Goal: Information Seeking & Learning: Learn about a topic

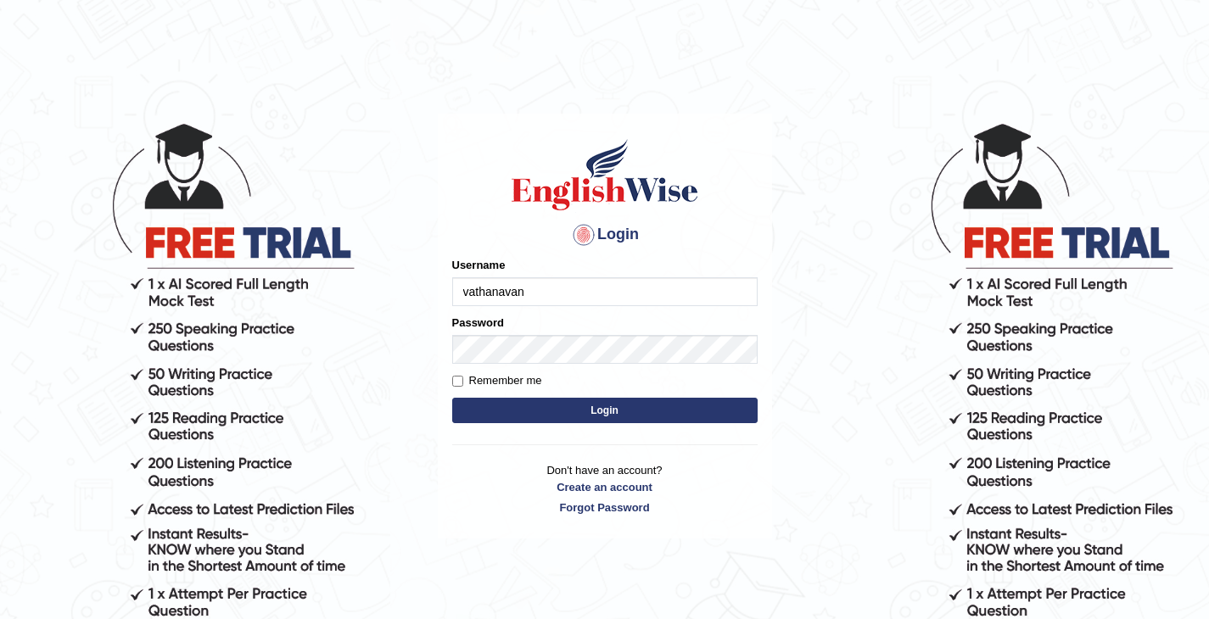
type input "vathanavan"
click at [452, 398] on button "Login" at bounding box center [604, 410] width 305 height 25
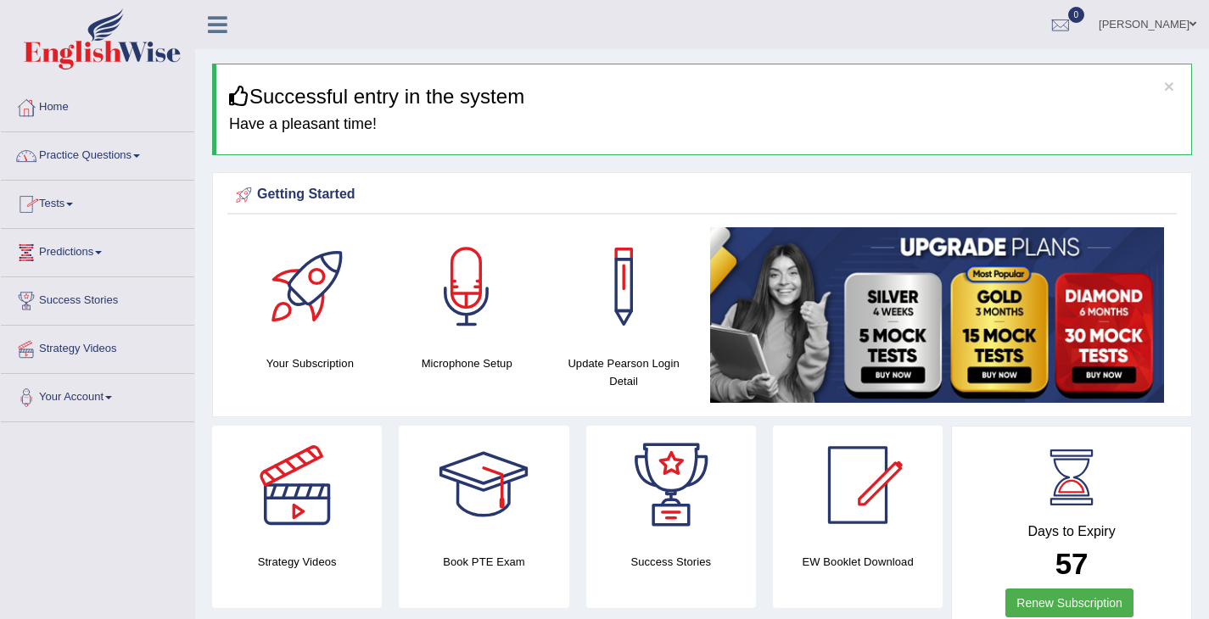
click at [141, 159] on link "Practice Questions" at bounding box center [97, 153] width 193 height 42
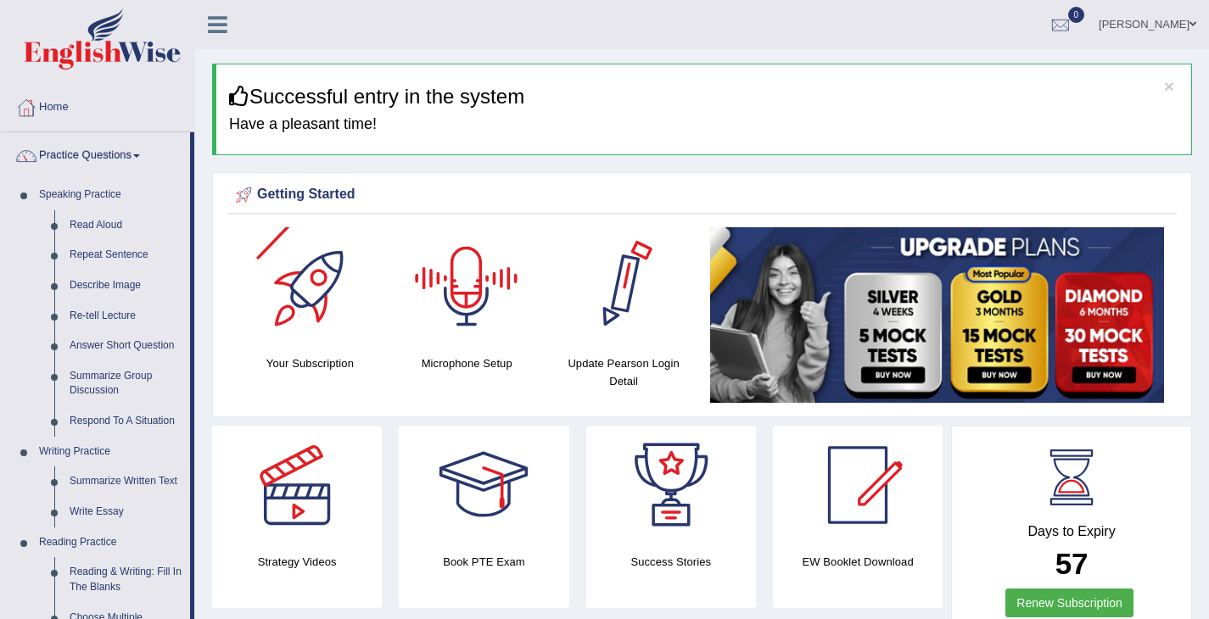
click at [446, 209] on div "Getting Started" at bounding box center [701, 198] width 949 height 33
click at [110, 218] on link "Read Aloud" at bounding box center [126, 225] width 128 height 31
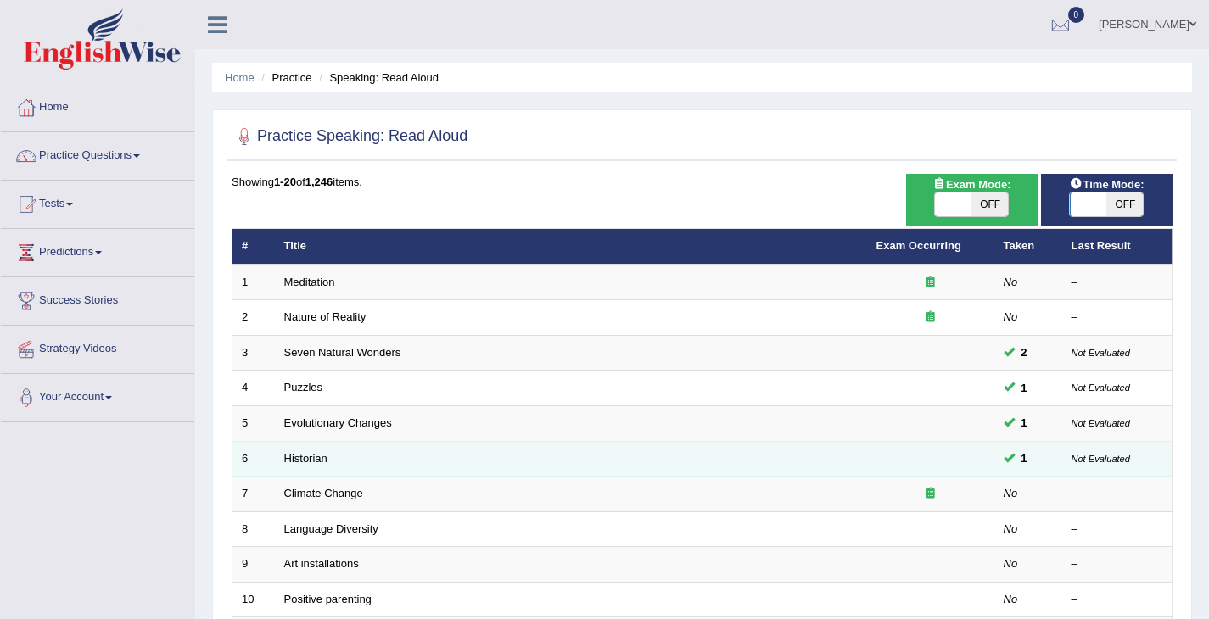
scroll to position [31, 0]
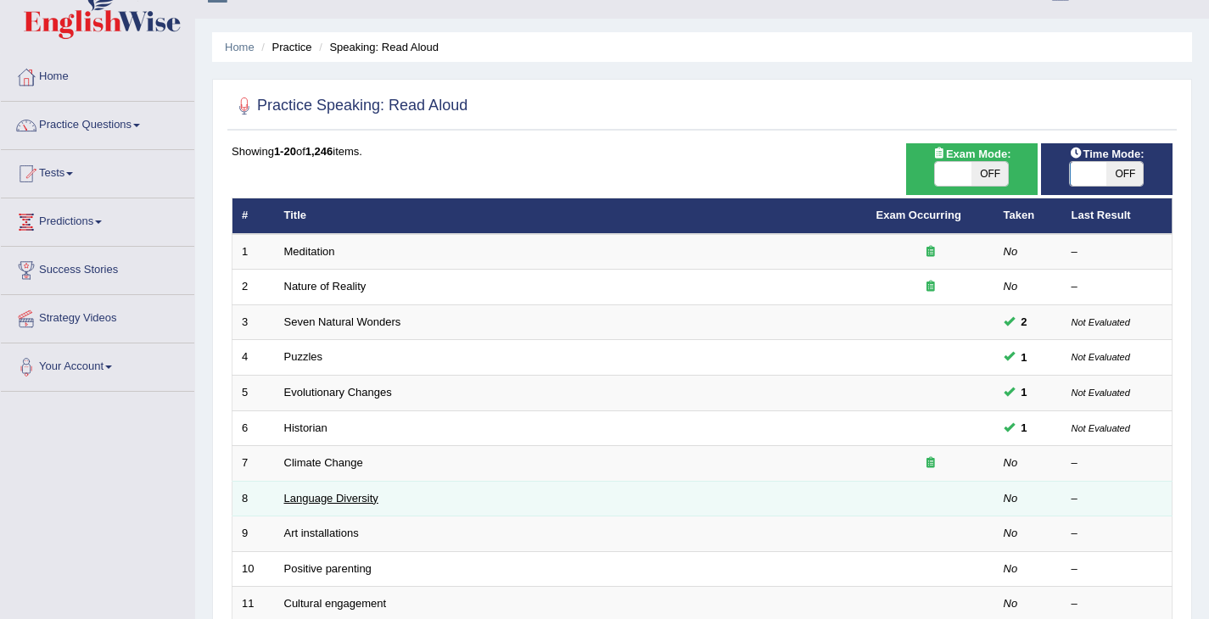
click at [343, 497] on link "Language Diversity" at bounding box center [331, 498] width 94 height 13
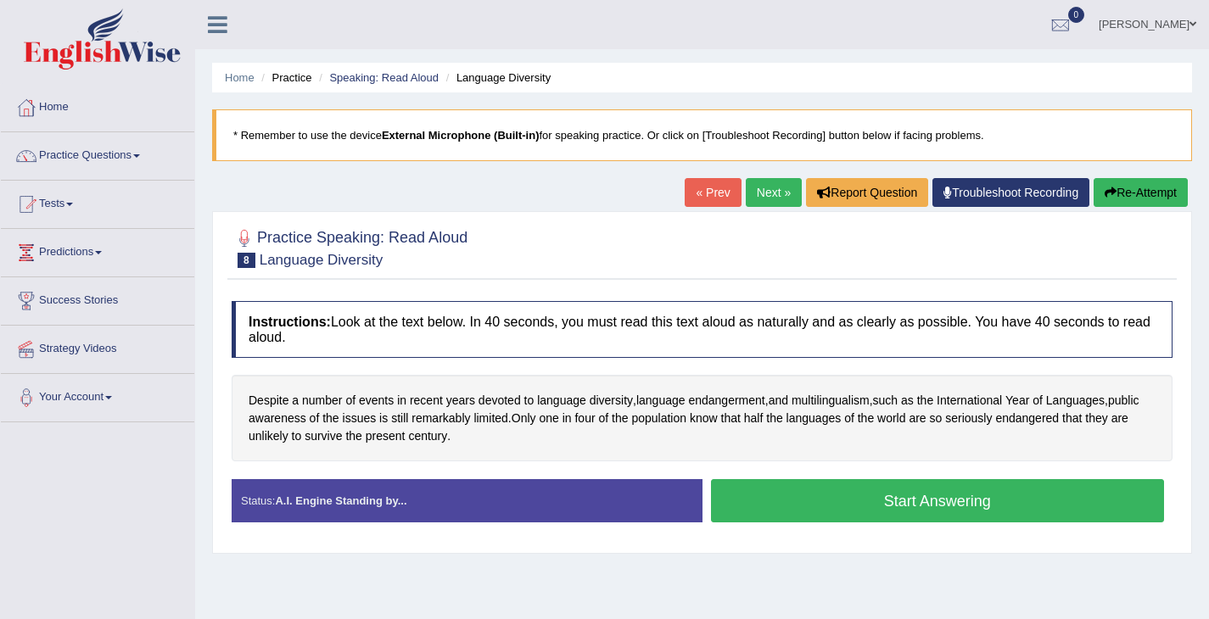
click at [881, 511] on button "Start Answering" at bounding box center [938, 500] width 454 height 43
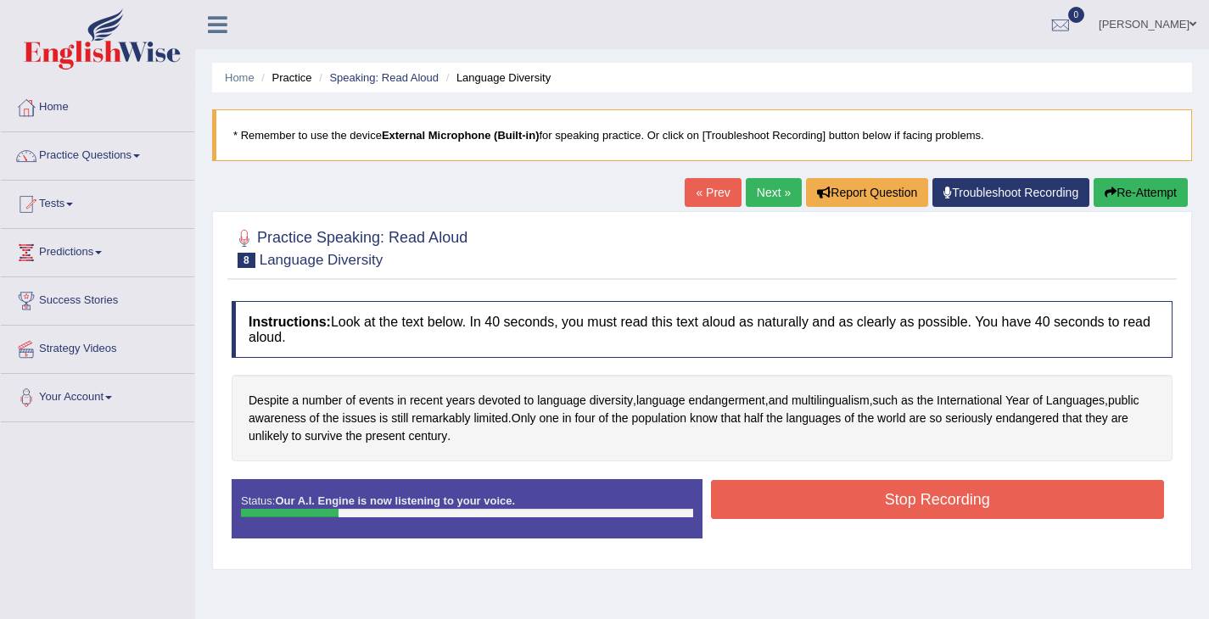
click at [918, 506] on button "Stop Recording" at bounding box center [938, 499] width 454 height 39
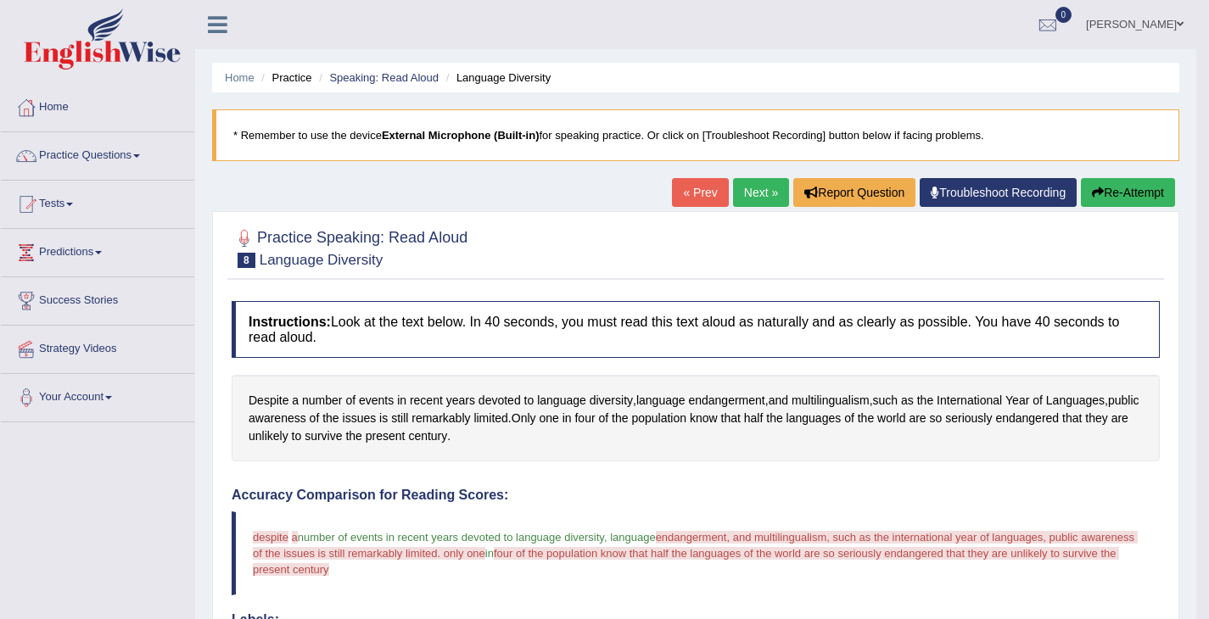
click at [1159, 198] on button "Re-Attempt" at bounding box center [1128, 192] width 94 height 29
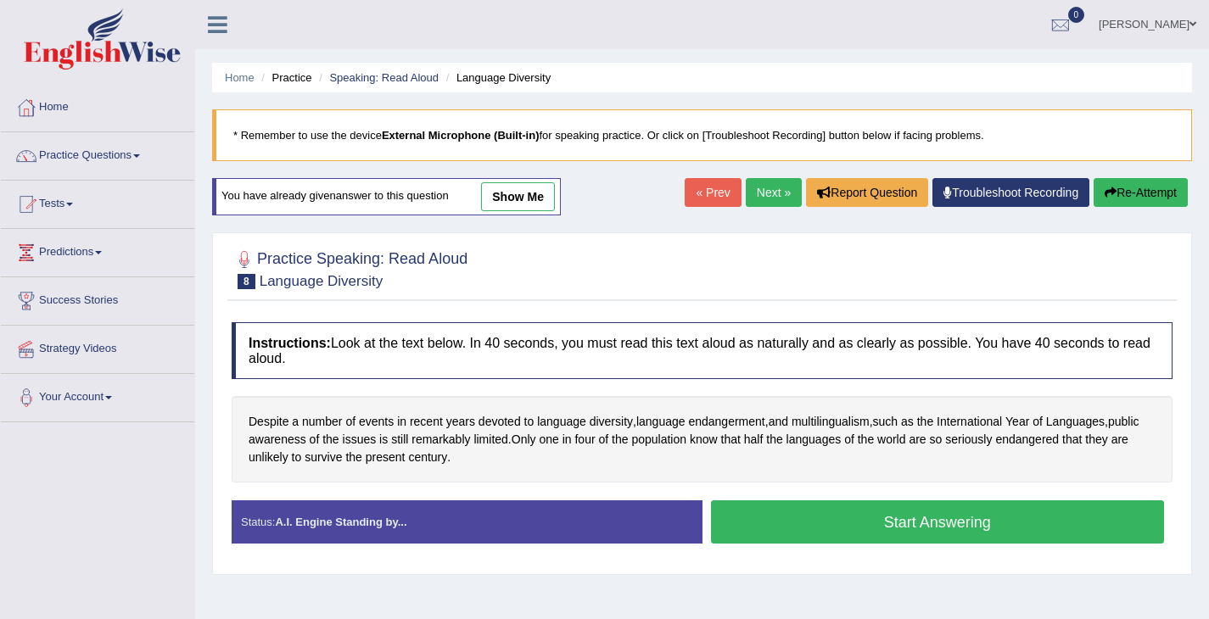
click at [861, 517] on button "Start Answering" at bounding box center [938, 521] width 454 height 43
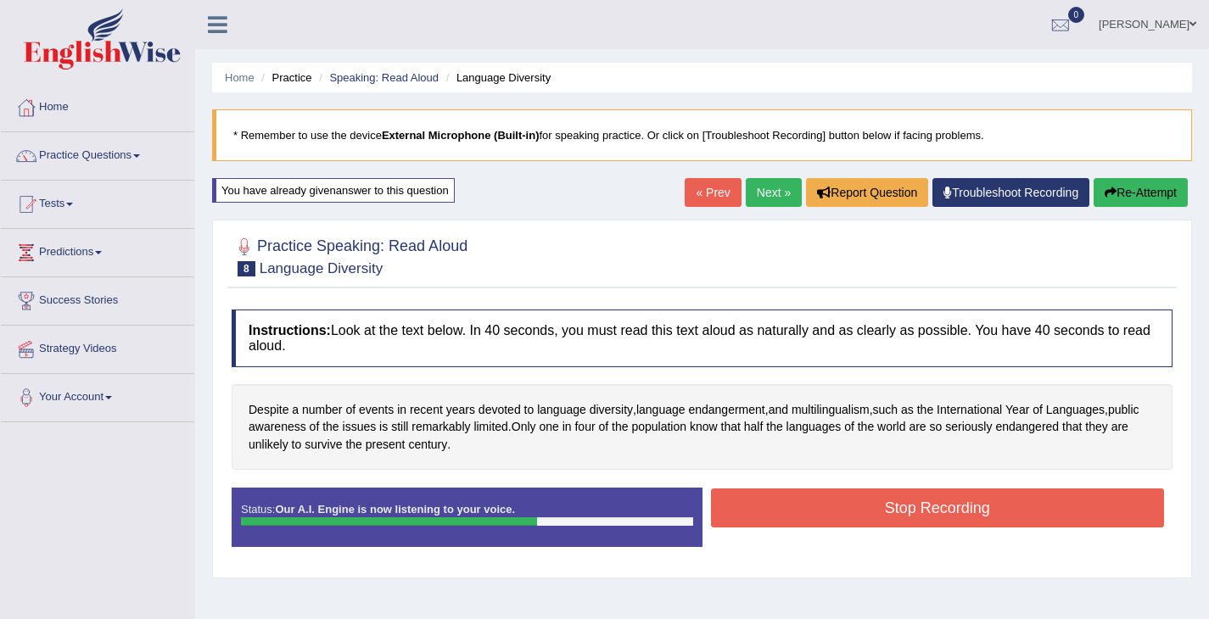
click at [861, 517] on button "Stop Recording" at bounding box center [938, 508] width 454 height 39
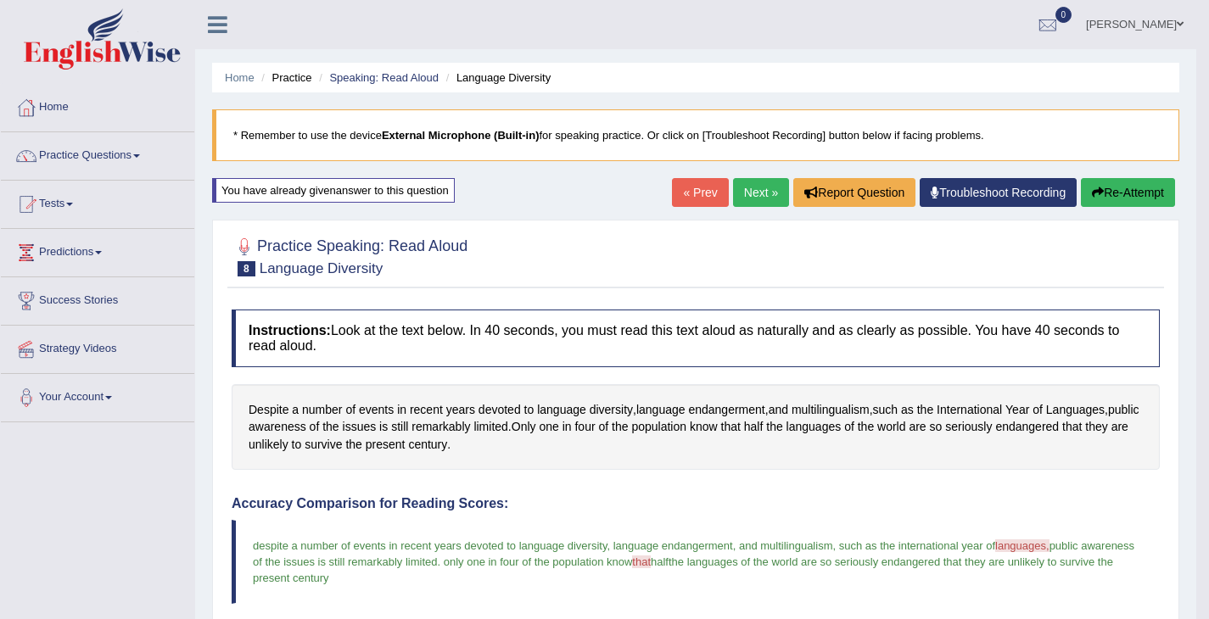
click at [745, 184] on link "Next »" at bounding box center [761, 192] width 56 height 29
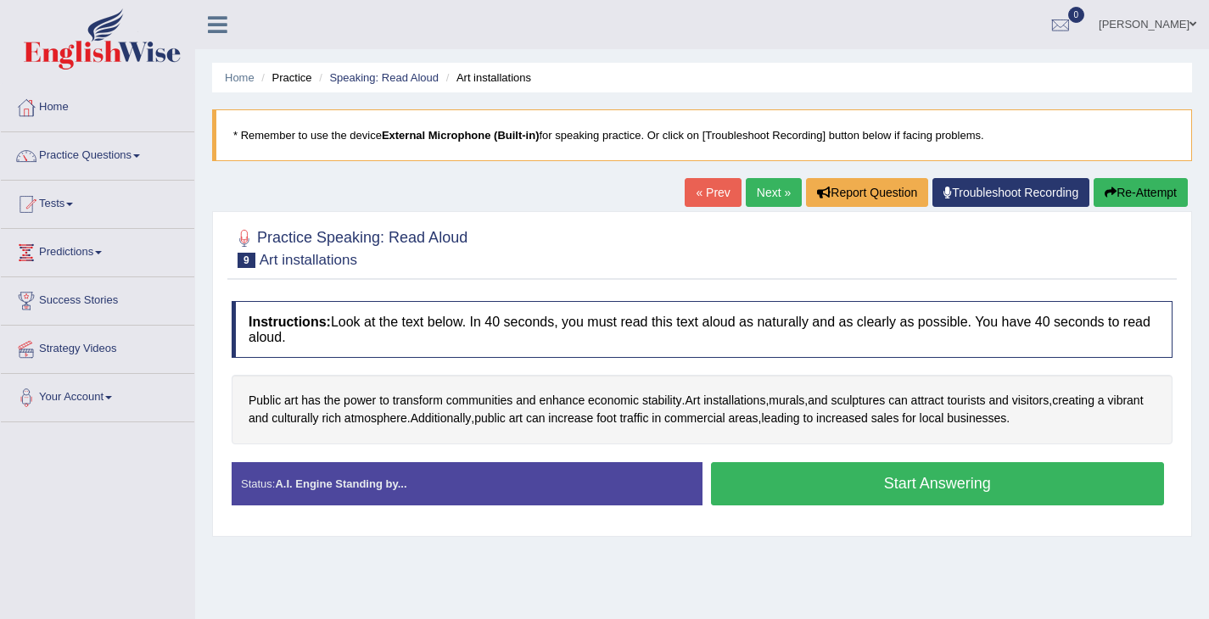
click at [869, 503] on button "Start Answering" at bounding box center [938, 483] width 454 height 43
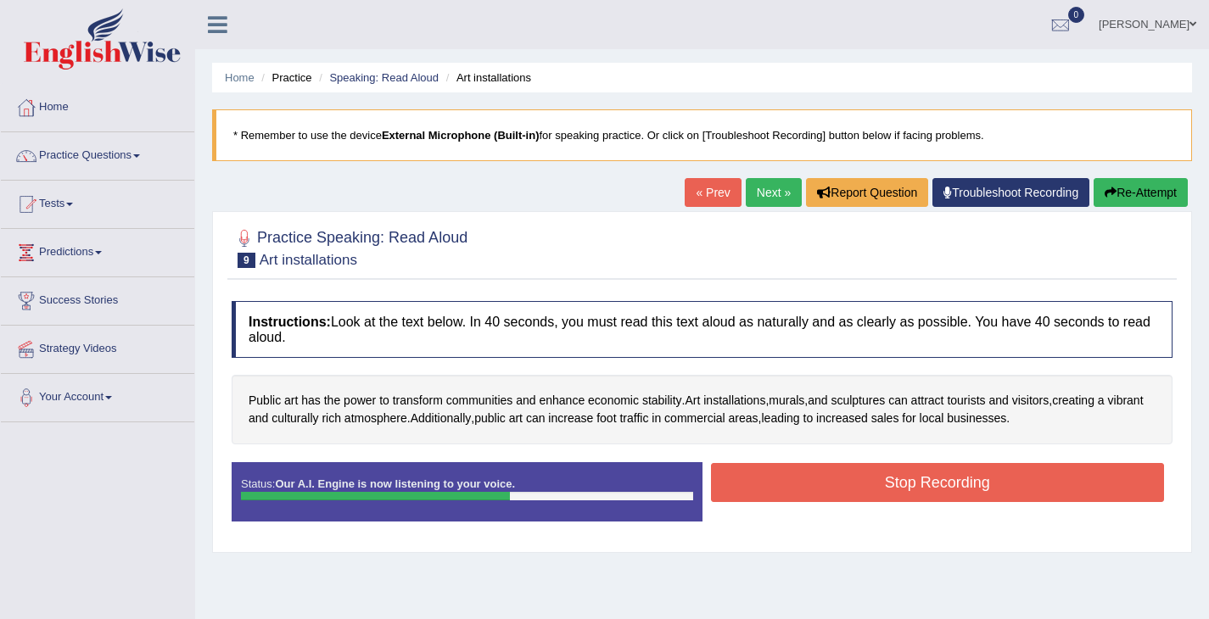
click at [923, 467] on button "Stop Recording" at bounding box center [938, 482] width 454 height 39
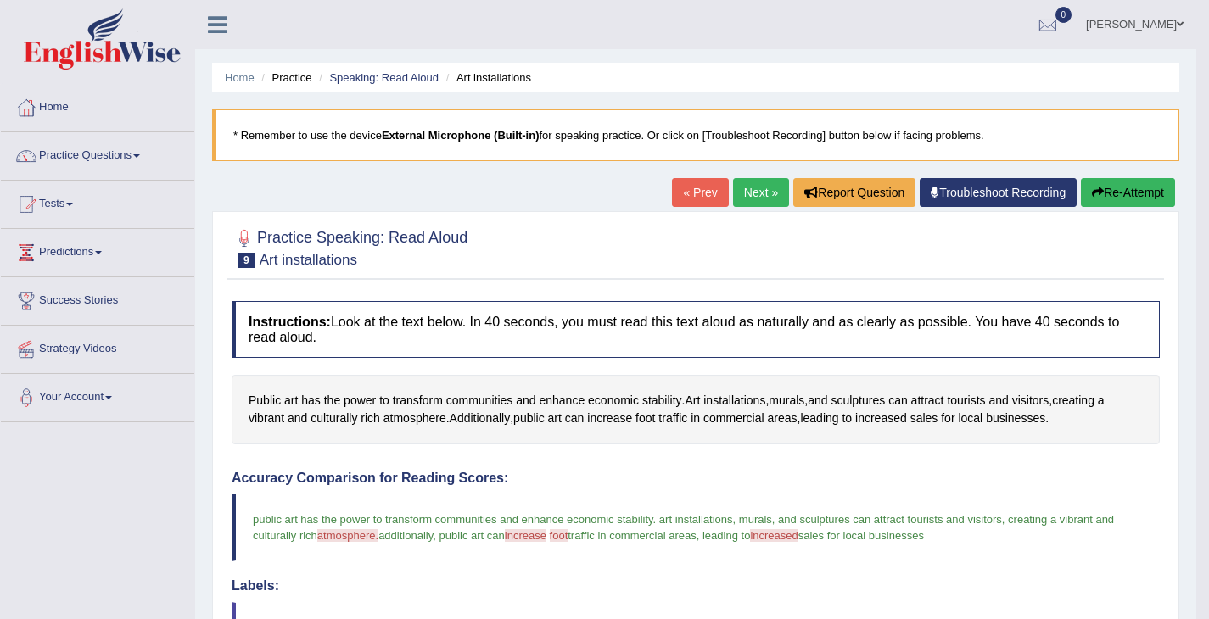
click at [756, 202] on link "Next »" at bounding box center [761, 192] width 56 height 29
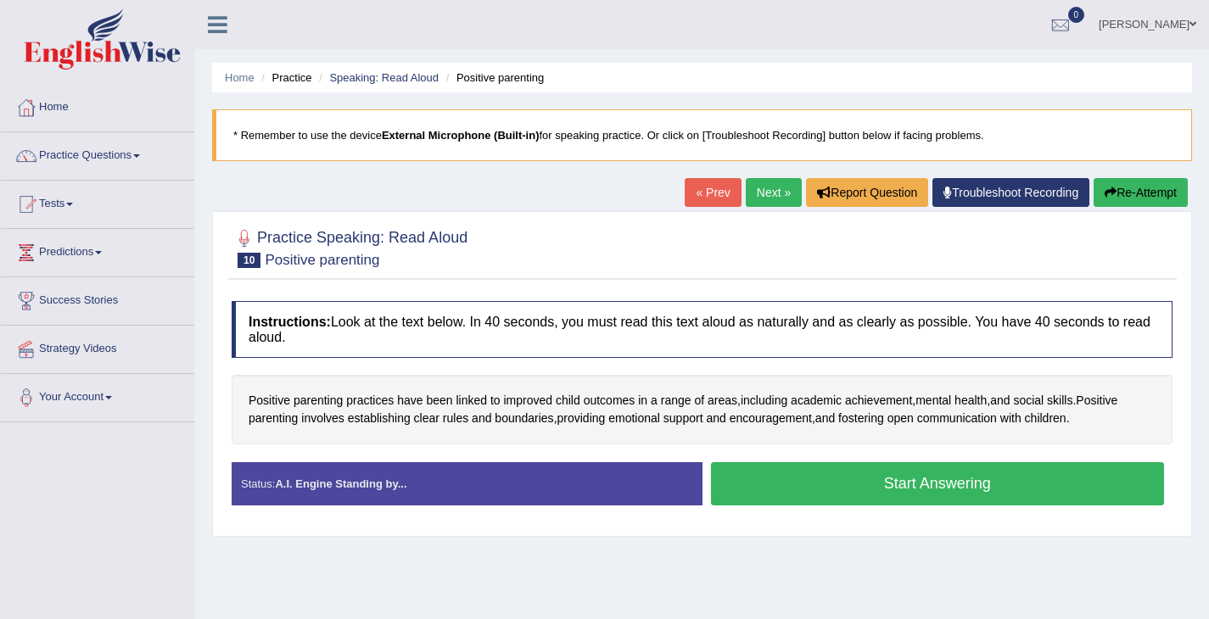
click at [940, 506] on div "Start Answering" at bounding box center [937, 485] width 471 height 47
click at [941, 492] on button "Start Answering" at bounding box center [938, 483] width 454 height 43
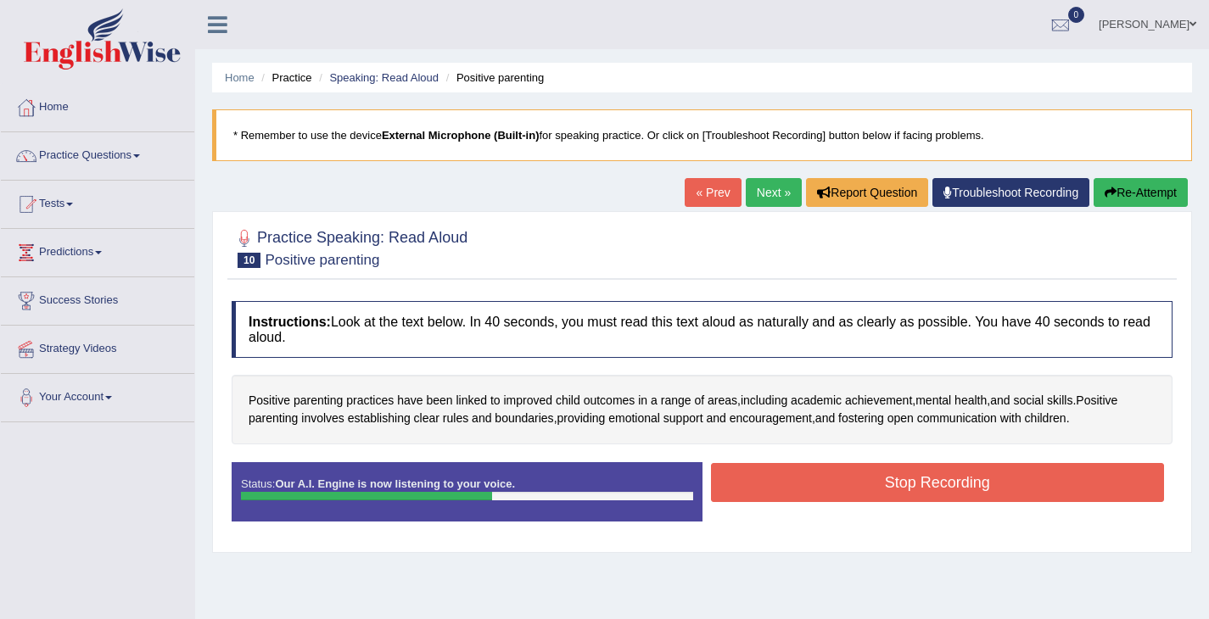
click at [1084, 472] on button "Stop Recording" at bounding box center [938, 482] width 454 height 39
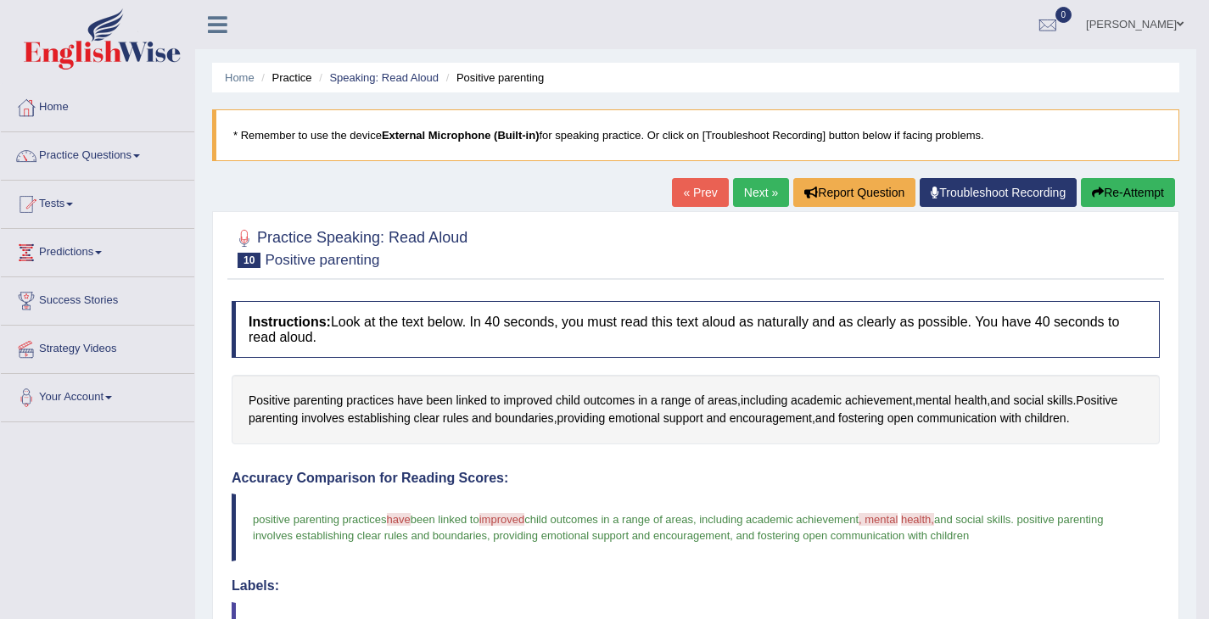
click at [733, 193] on link "Next »" at bounding box center [761, 192] width 56 height 29
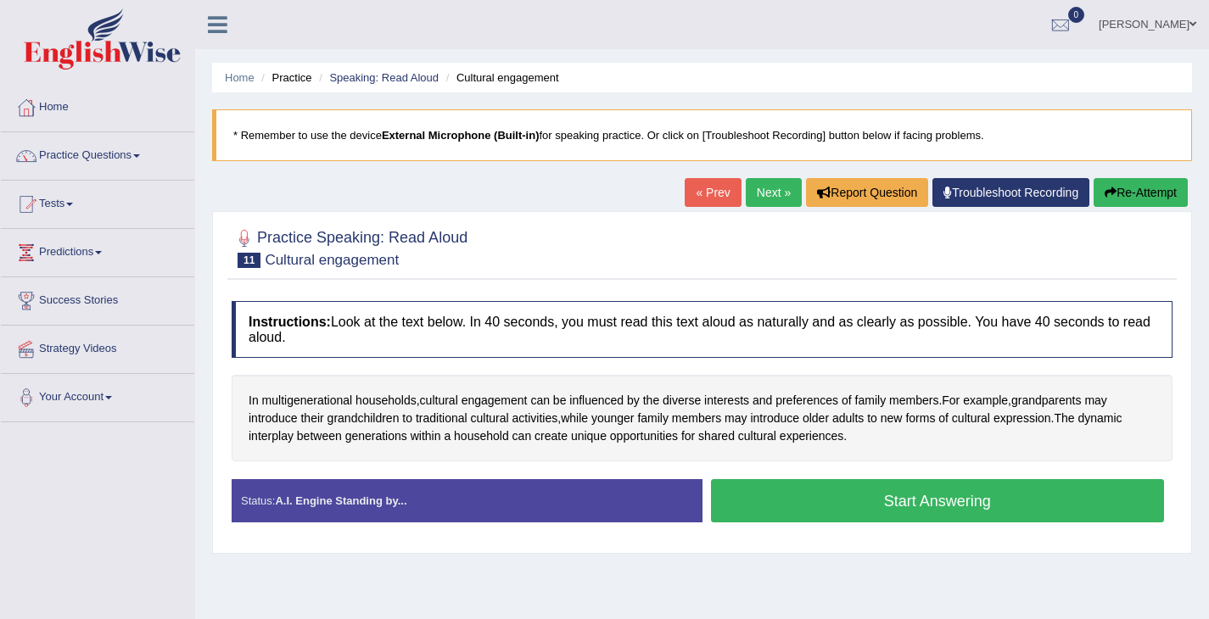
click at [908, 511] on button "Start Answering" at bounding box center [938, 500] width 454 height 43
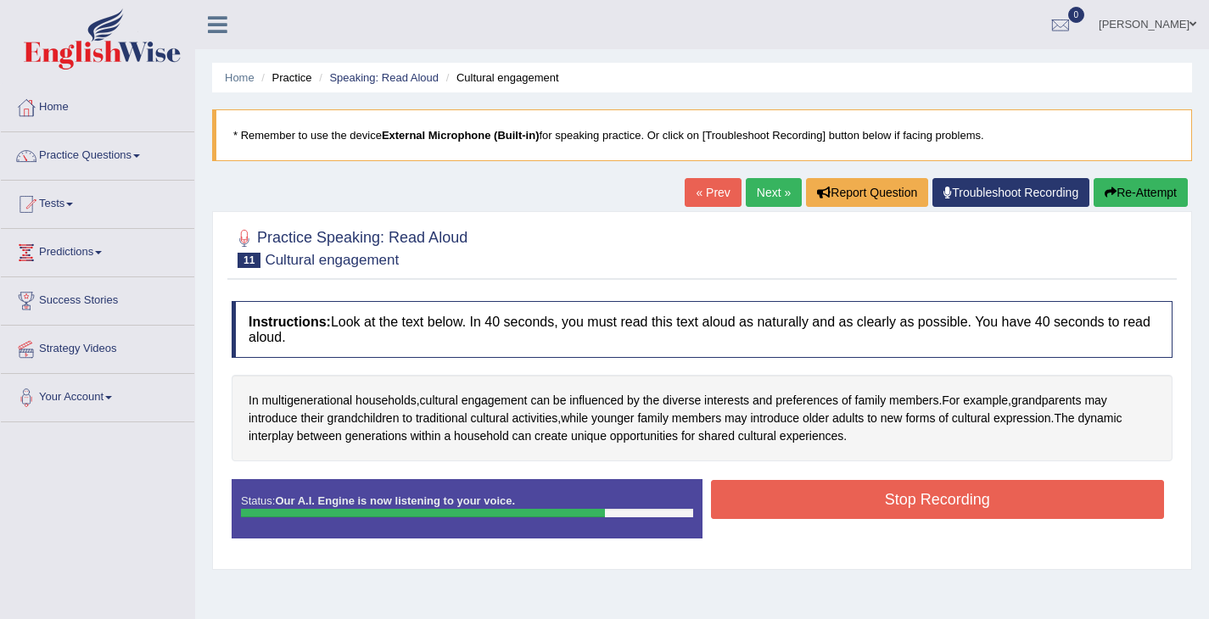
click at [908, 511] on button "Stop Recording" at bounding box center [938, 499] width 454 height 39
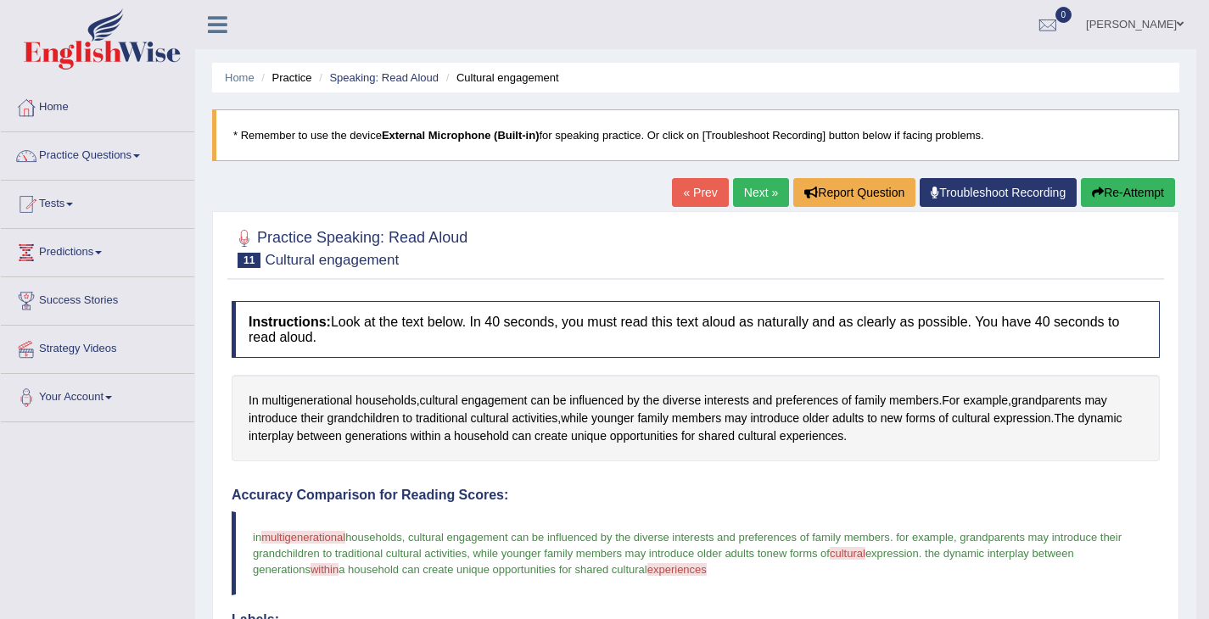
click at [752, 193] on link "Next »" at bounding box center [761, 192] width 56 height 29
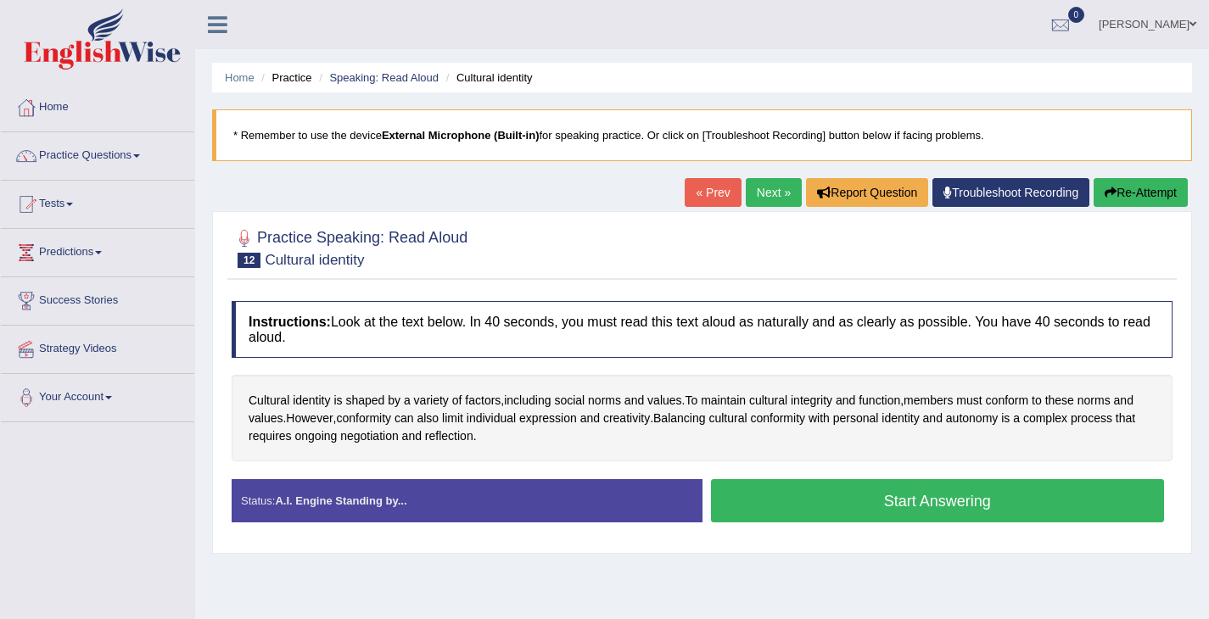
click at [999, 506] on button "Start Answering" at bounding box center [938, 500] width 454 height 43
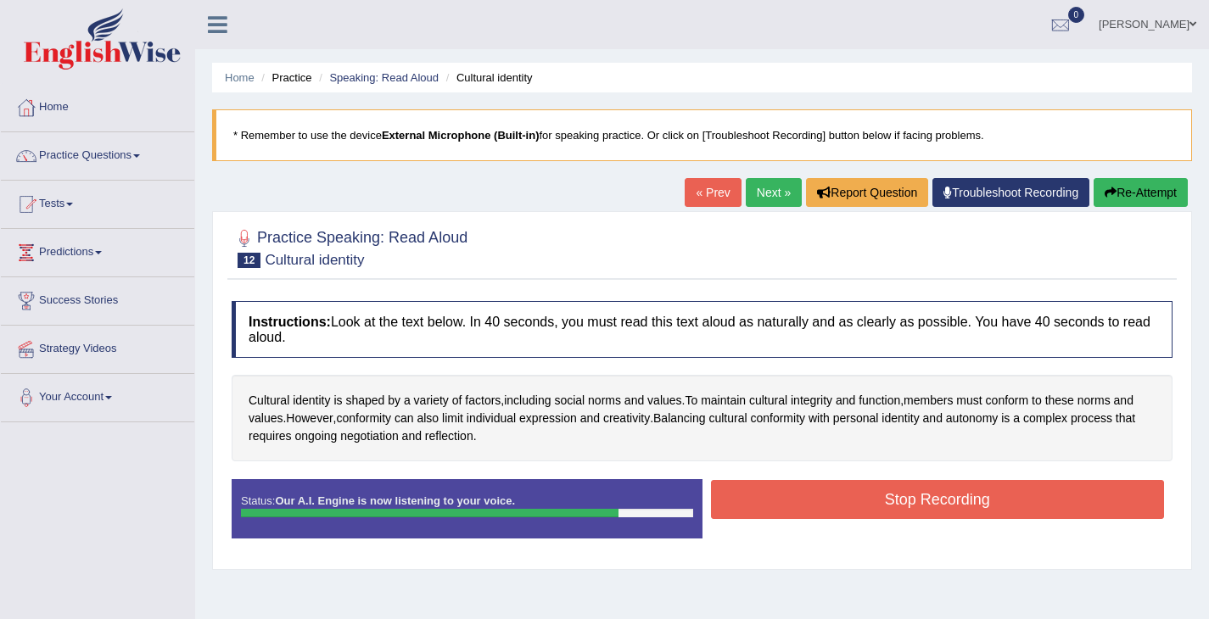
click at [999, 506] on button "Stop Recording" at bounding box center [938, 499] width 454 height 39
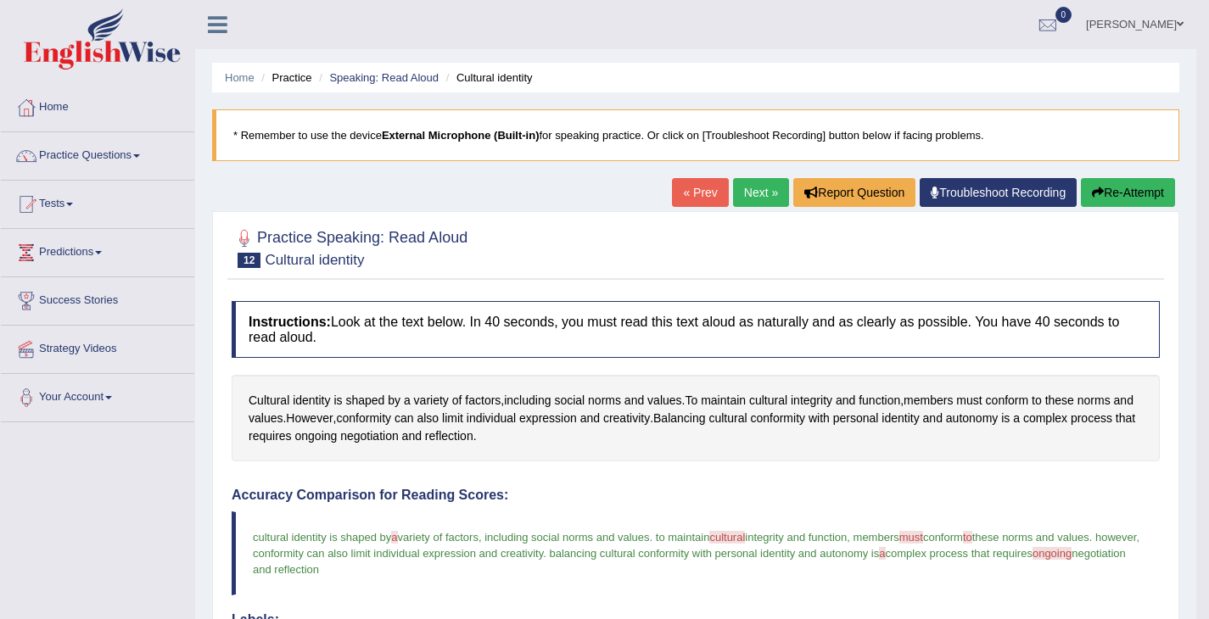
click at [741, 198] on link "Next »" at bounding box center [761, 192] width 56 height 29
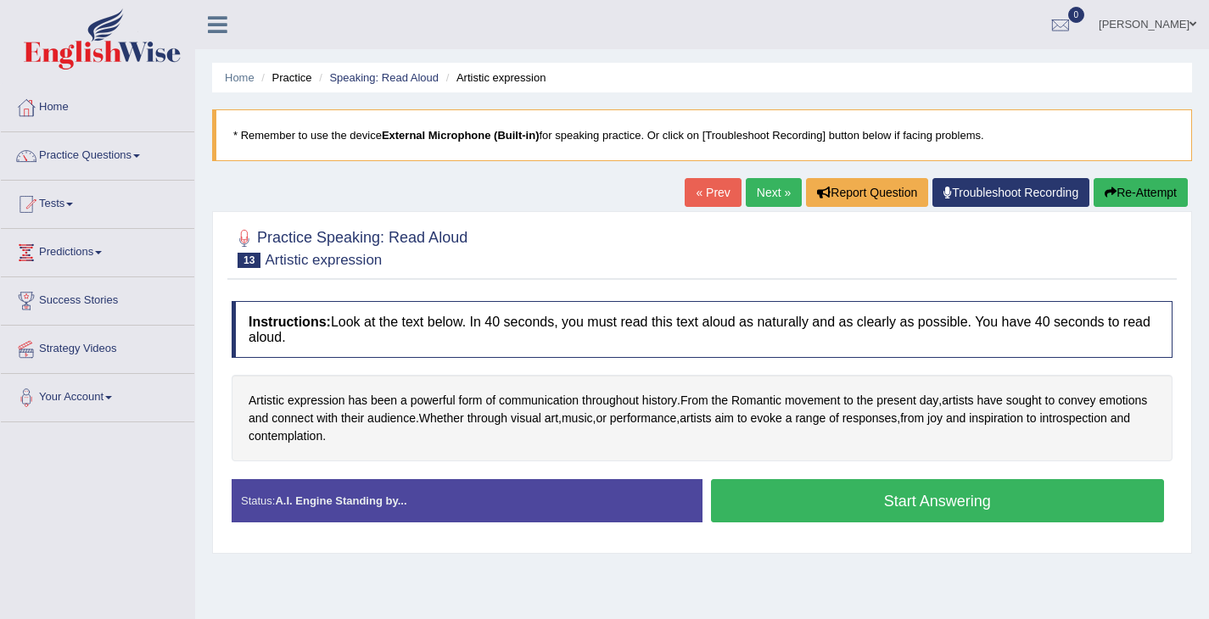
click at [937, 505] on button "Start Answering" at bounding box center [938, 500] width 454 height 43
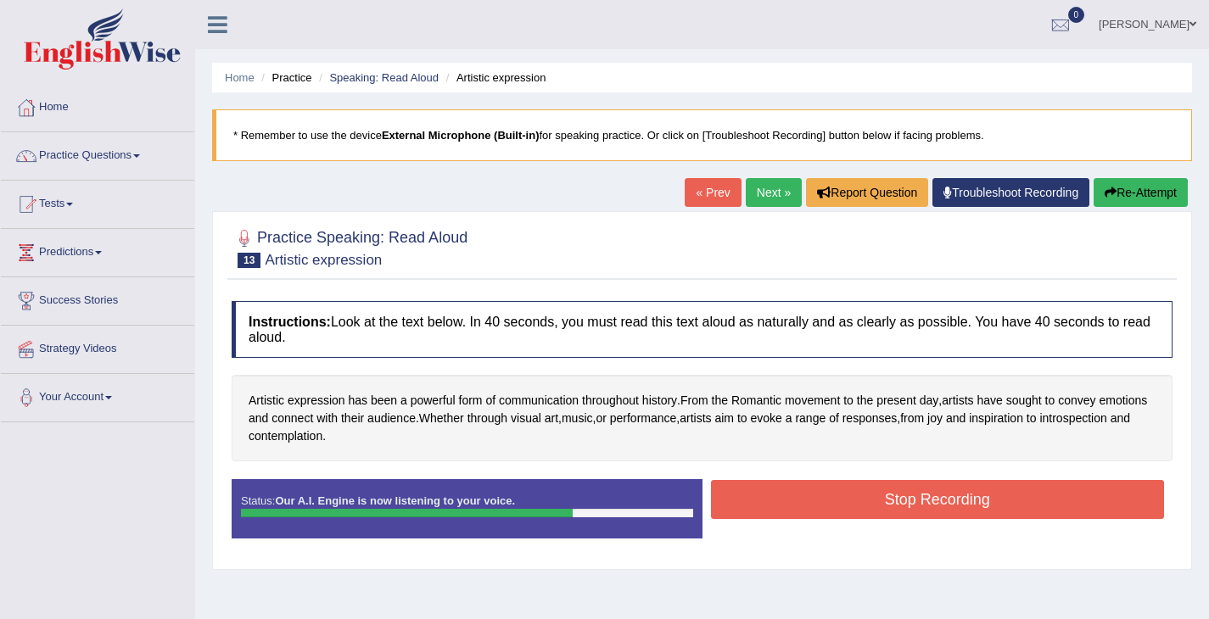
click at [937, 505] on button "Stop Recording" at bounding box center [938, 499] width 454 height 39
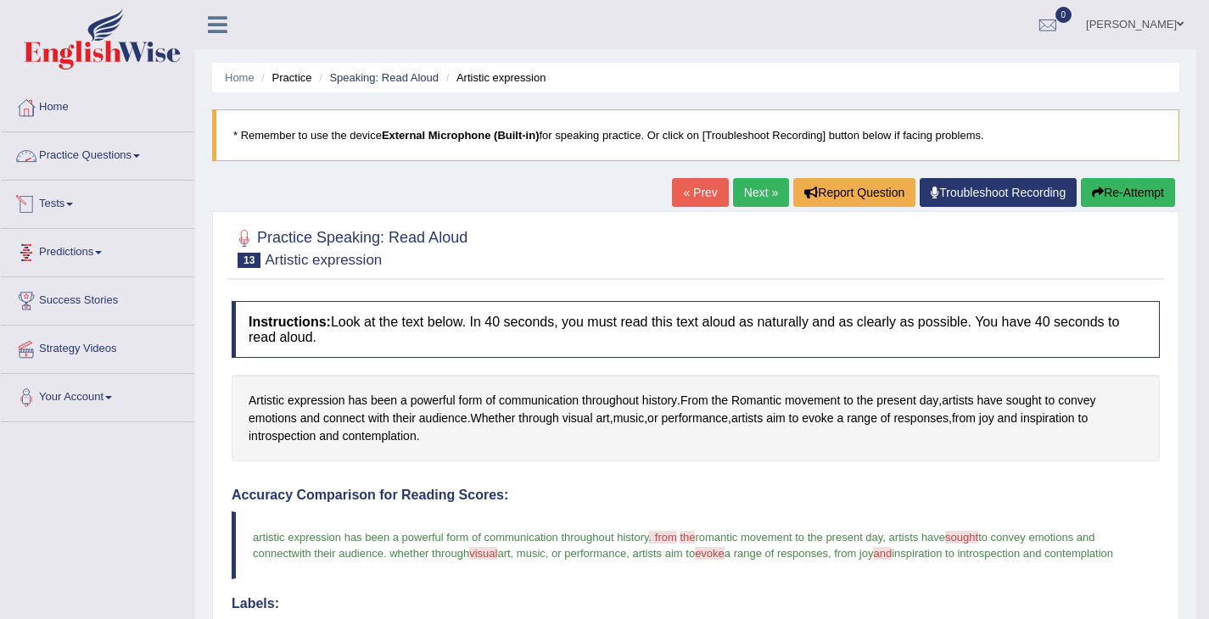
click at [108, 148] on link "Practice Questions" at bounding box center [97, 153] width 193 height 42
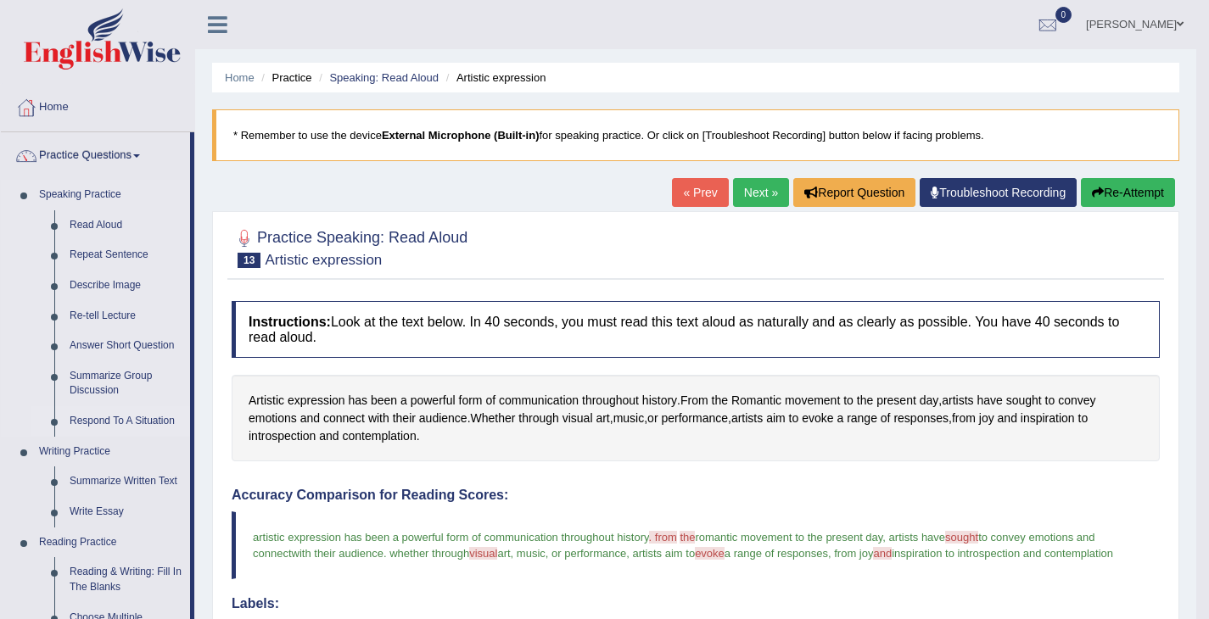
click at [159, 418] on link "Respond To A Situation" at bounding box center [126, 421] width 128 height 31
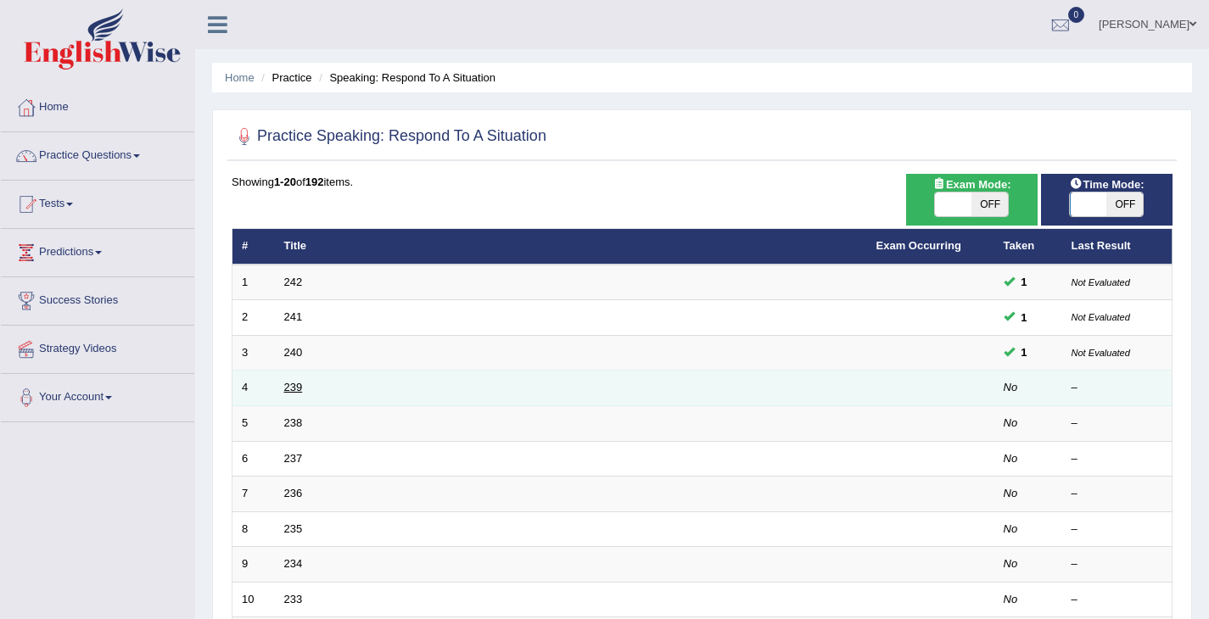
click at [298, 383] on link "239" at bounding box center [293, 387] width 19 height 13
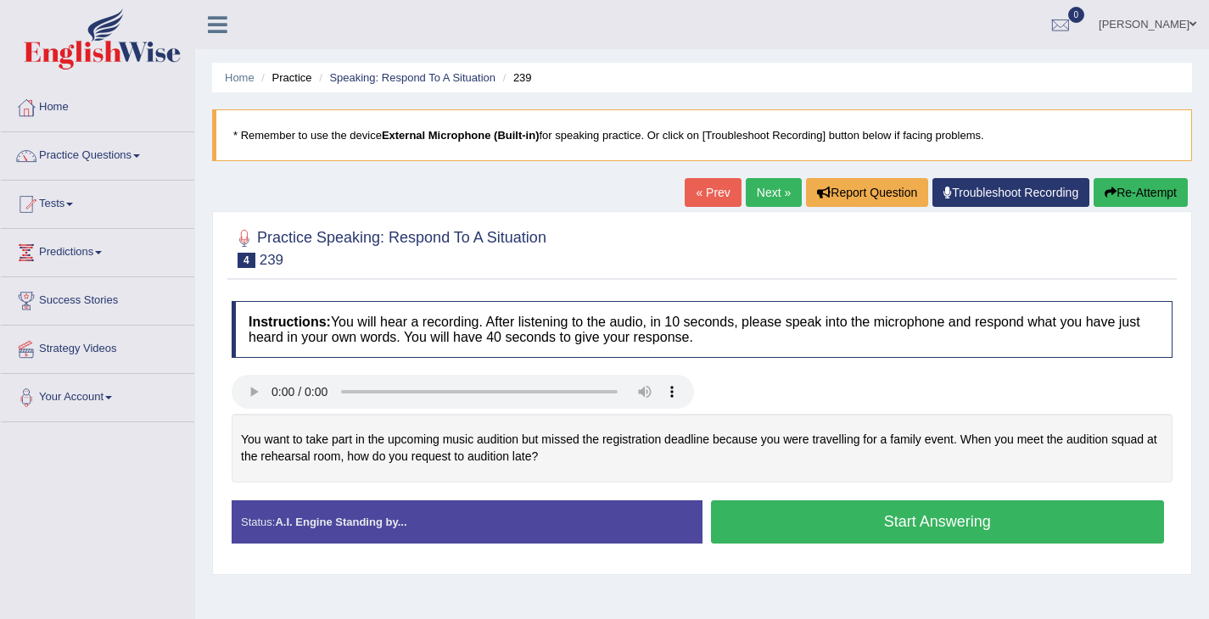
click at [862, 536] on button "Start Answering" at bounding box center [938, 521] width 454 height 43
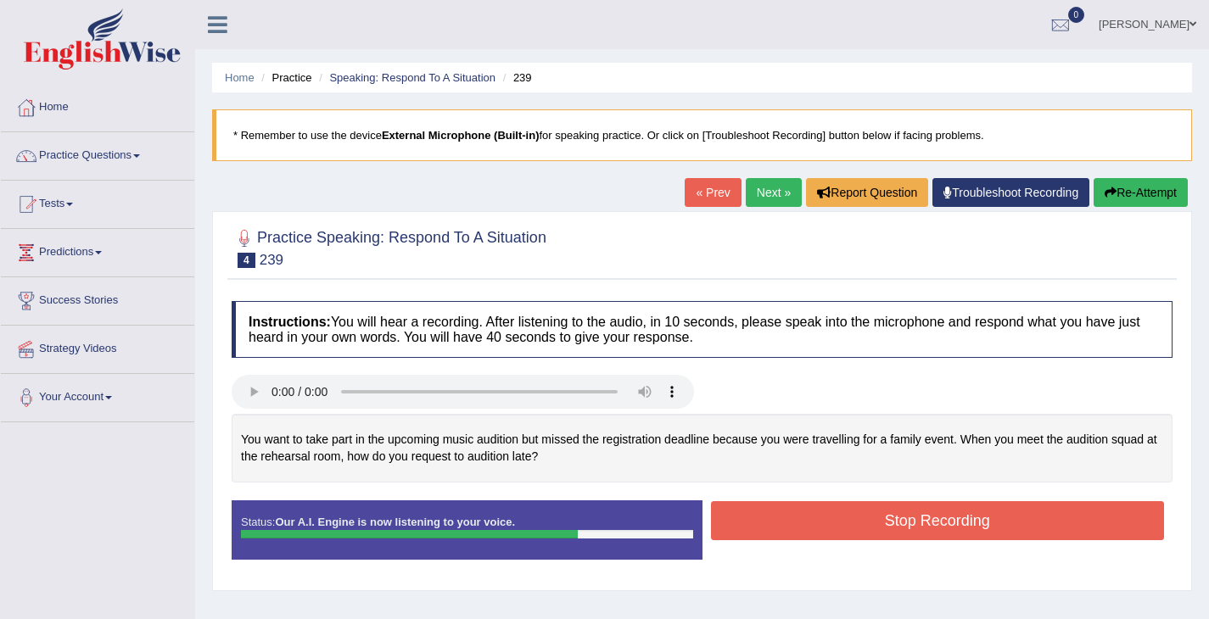
click at [869, 530] on button "Stop Recording" at bounding box center [938, 520] width 454 height 39
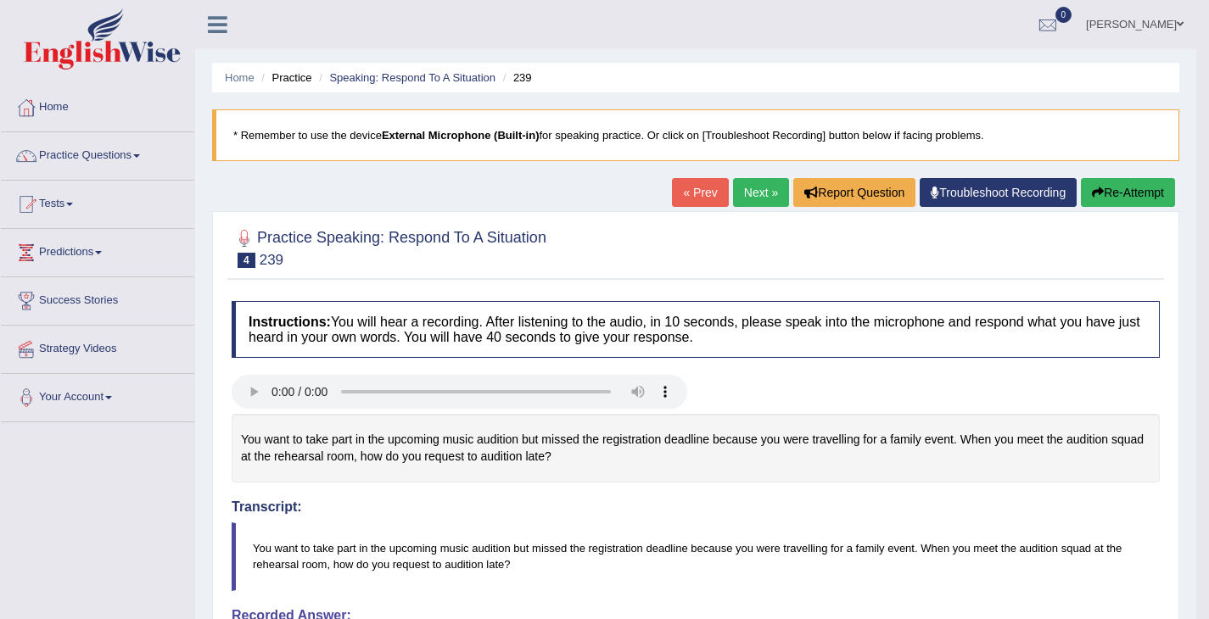
click at [755, 198] on link "Next »" at bounding box center [761, 192] width 56 height 29
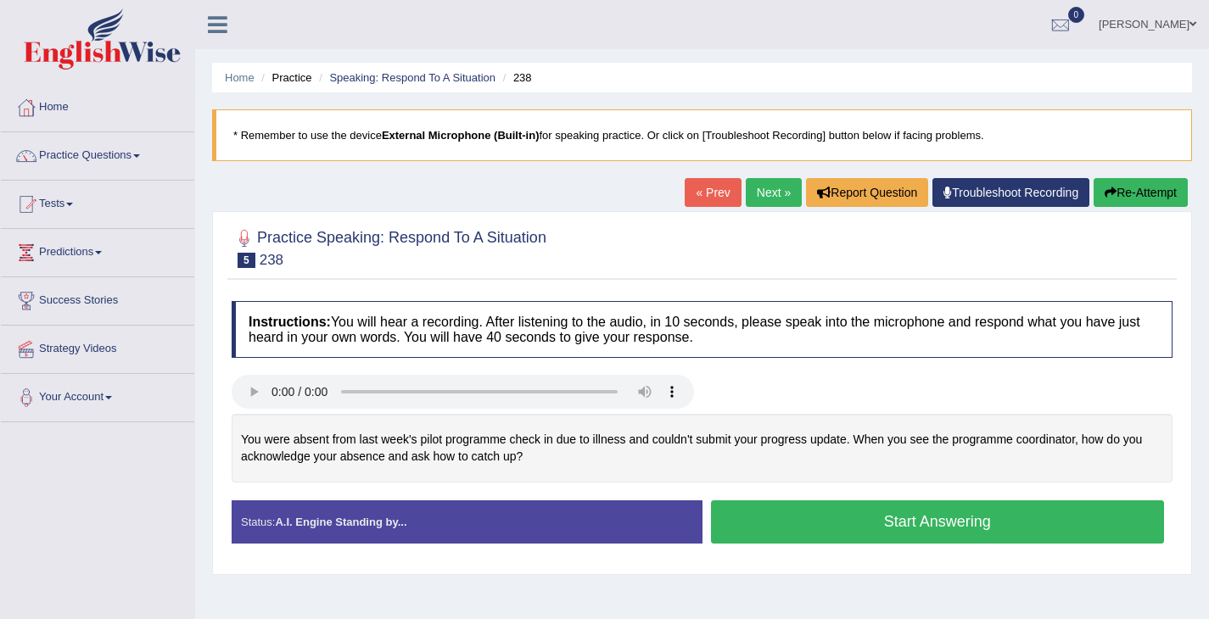
click at [832, 506] on button "Start Answering" at bounding box center [938, 521] width 454 height 43
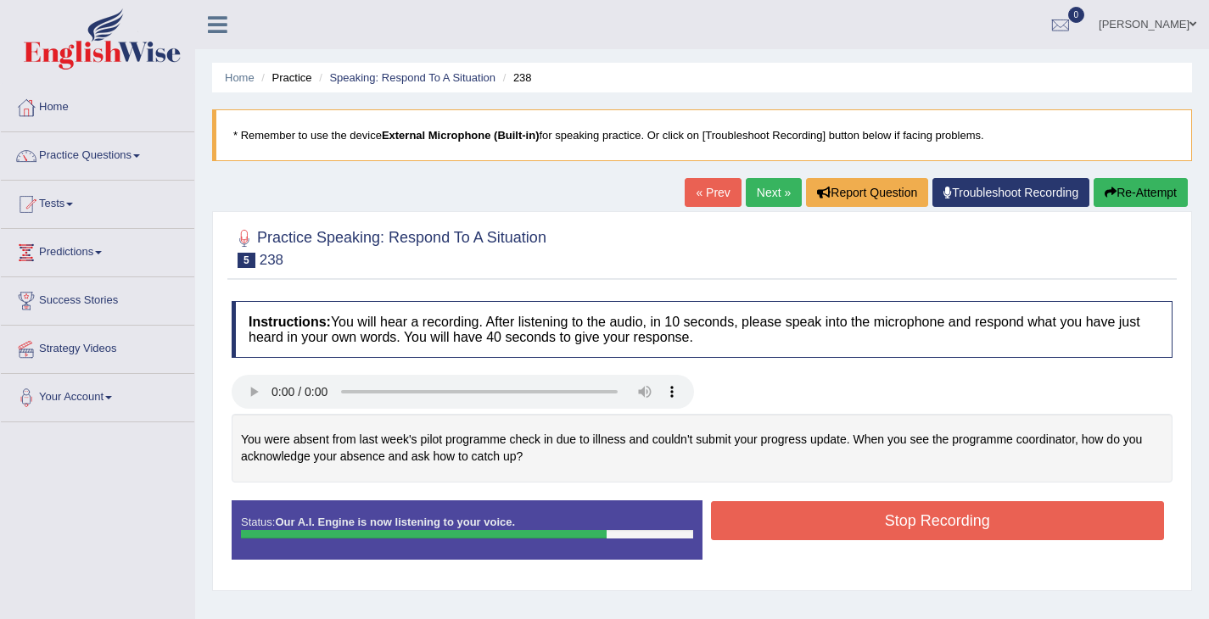
click at [832, 506] on button "Stop Recording" at bounding box center [938, 520] width 454 height 39
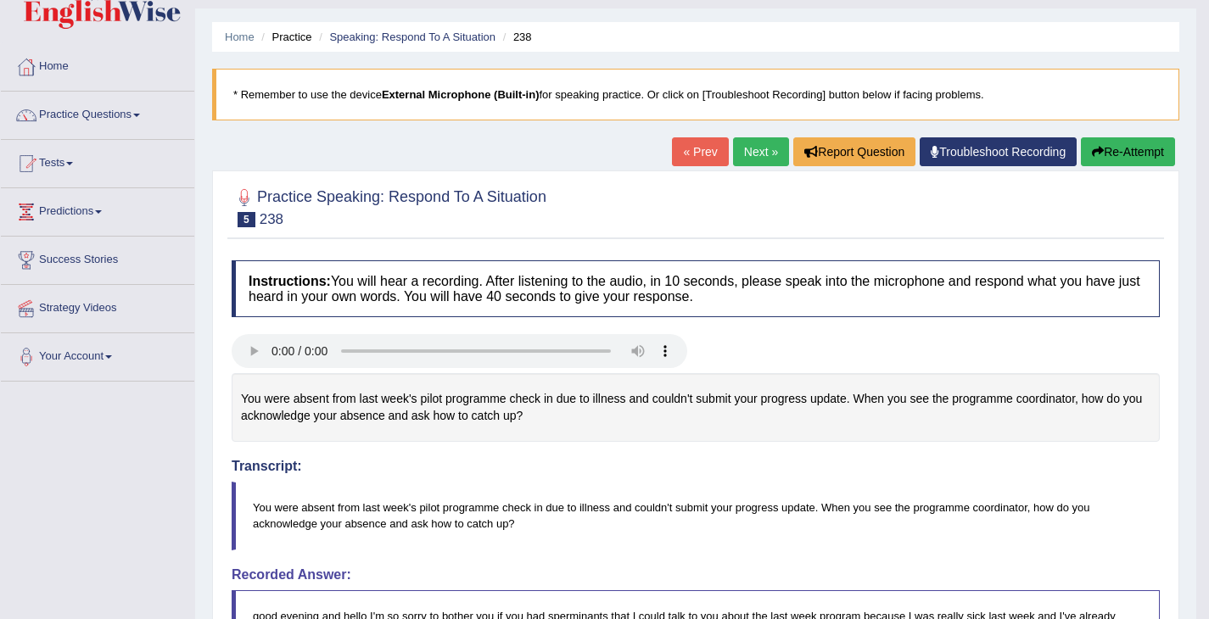
scroll to position [23, 0]
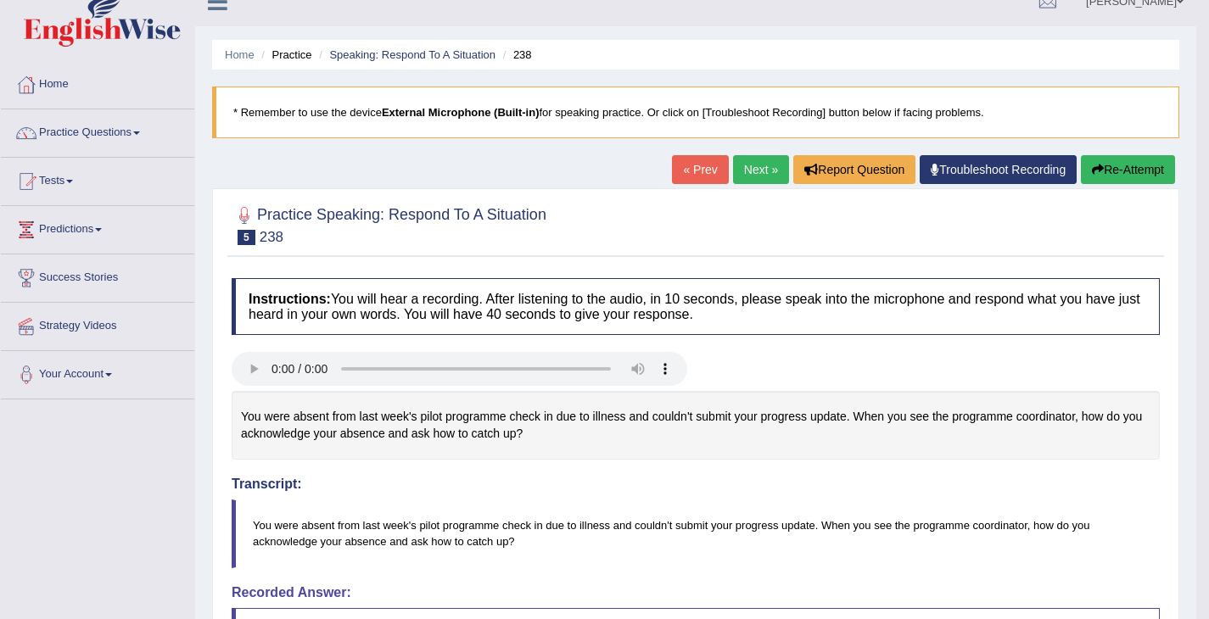
click at [750, 176] on link "Next »" at bounding box center [761, 169] width 56 height 29
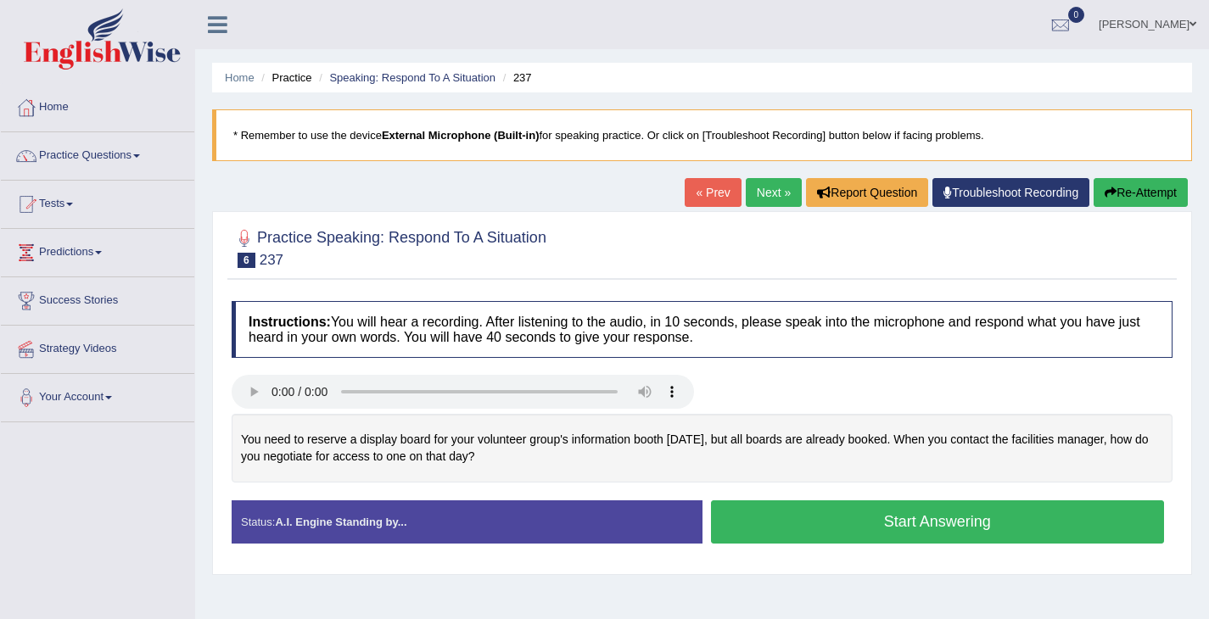
click at [807, 520] on button "Start Answering" at bounding box center [938, 521] width 454 height 43
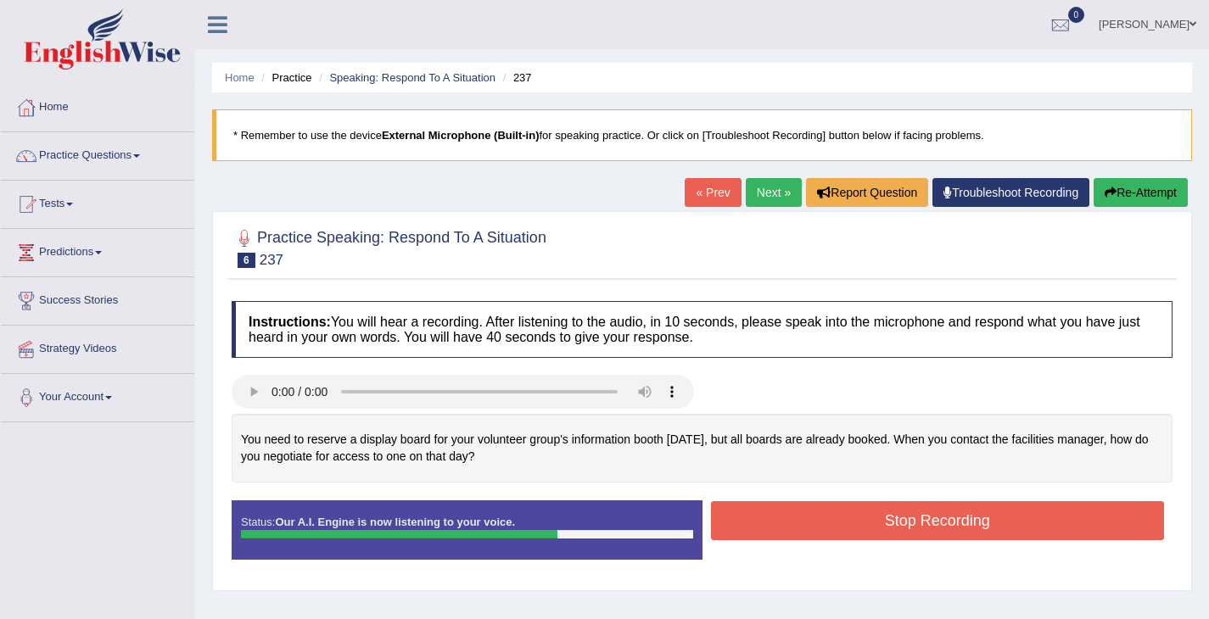
click at [974, 523] on button "Stop Recording" at bounding box center [938, 520] width 454 height 39
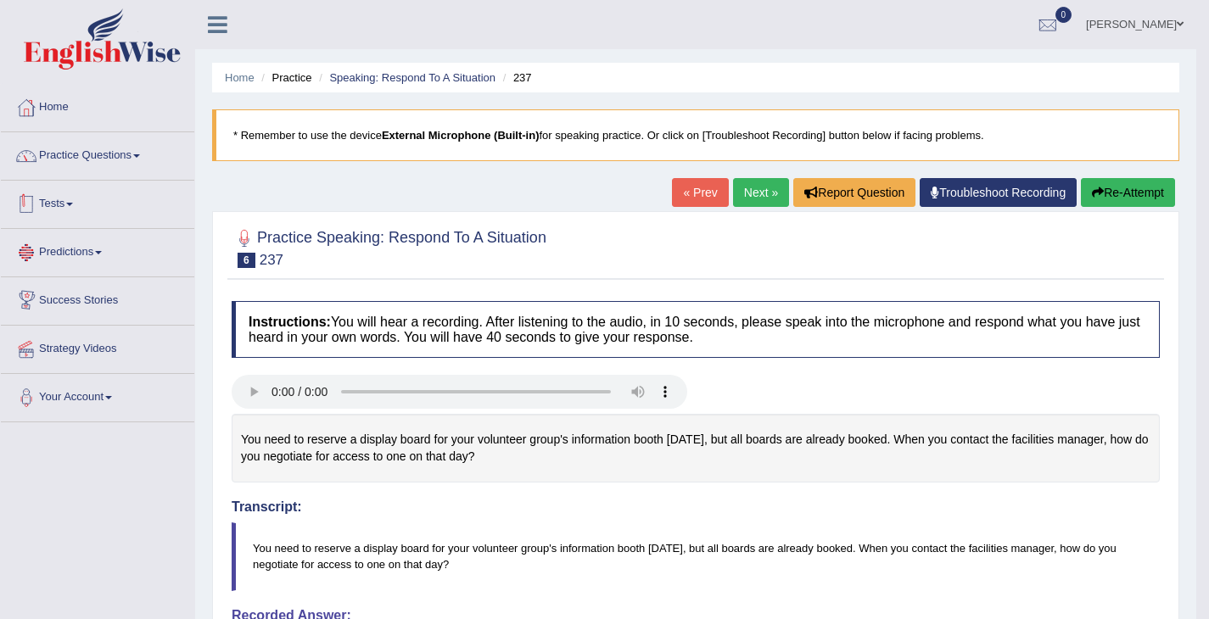
click at [119, 161] on link "Practice Questions" at bounding box center [97, 153] width 193 height 42
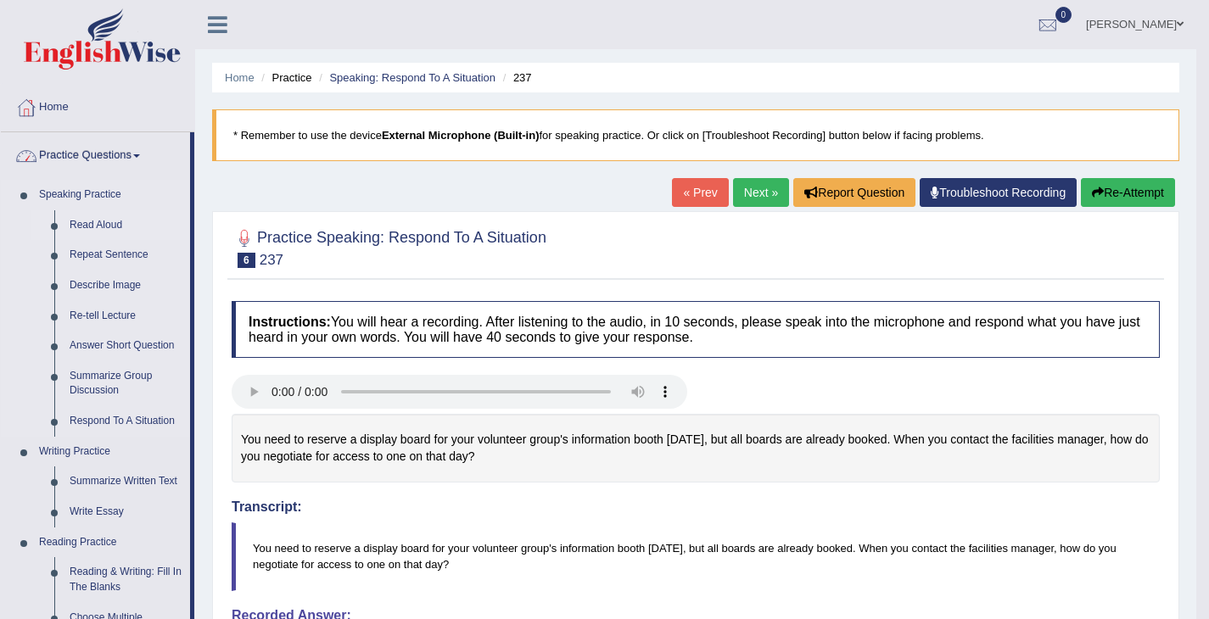
click at [100, 222] on link "Read Aloud" at bounding box center [126, 225] width 128 height 31
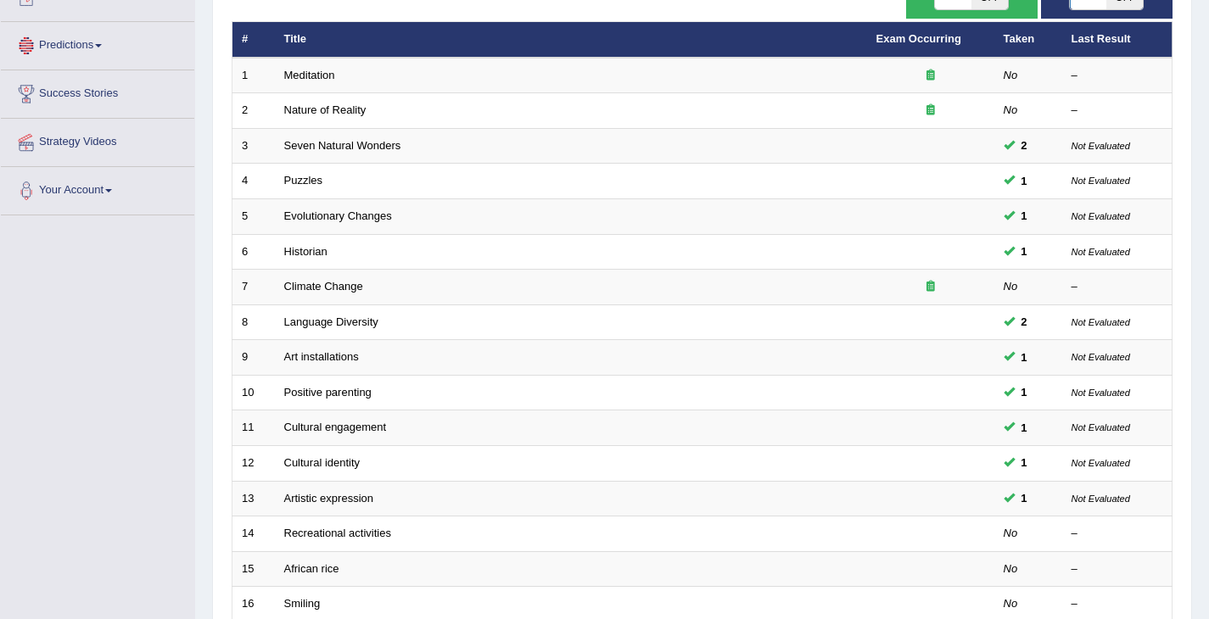
scroll to position [290, 0]
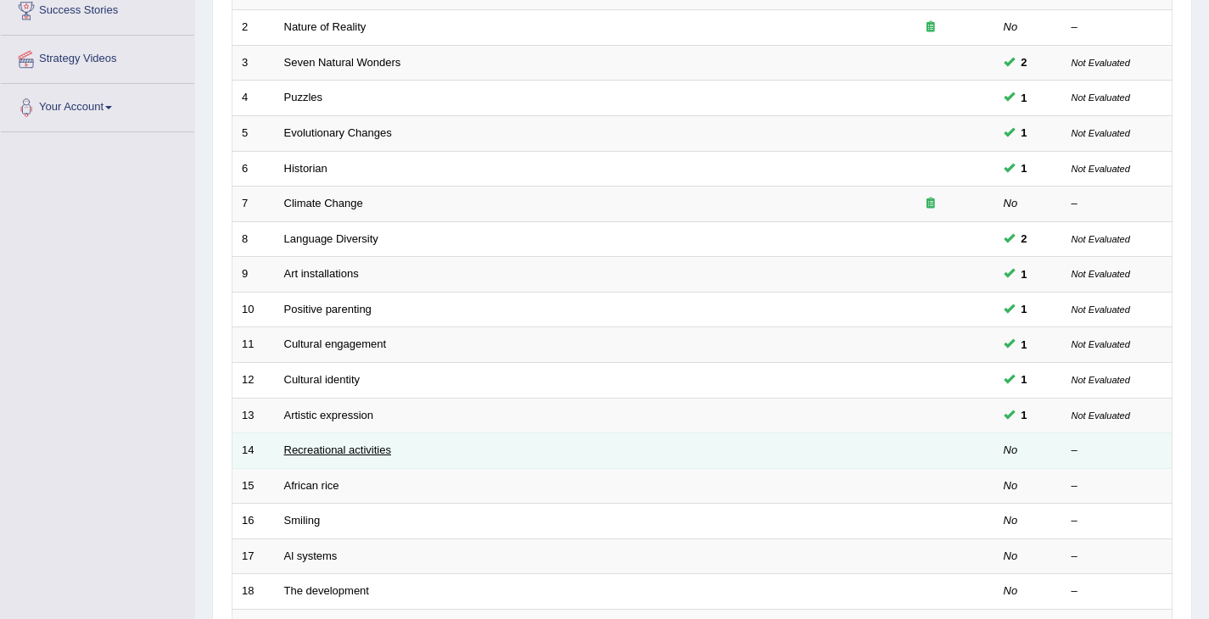
click at [315, 450] on link "Recreational activities" at bounding box center [337, 450] width 107 height 13
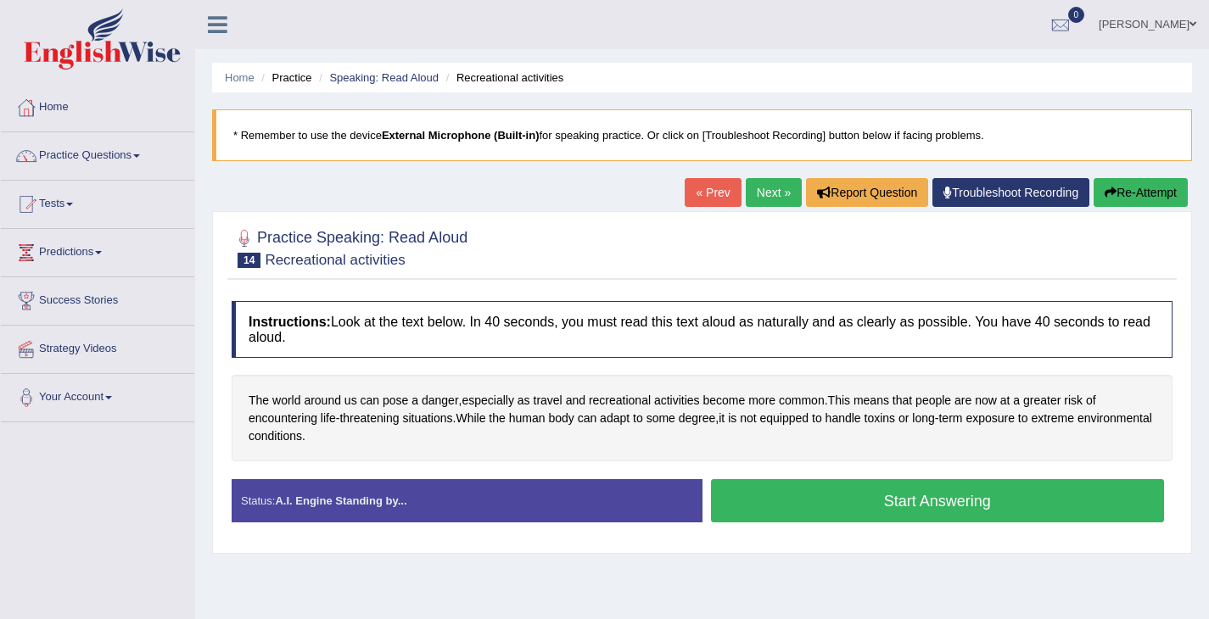
click at [768, 477] on div "Instructions: Look at the text below. In 40 seconds, you must read this text al…" at bounding box center [701, 419] width 949 height 252
click at [782, 494] on button "Start Answering" at bounding box center [938, 500] width 454 height 43
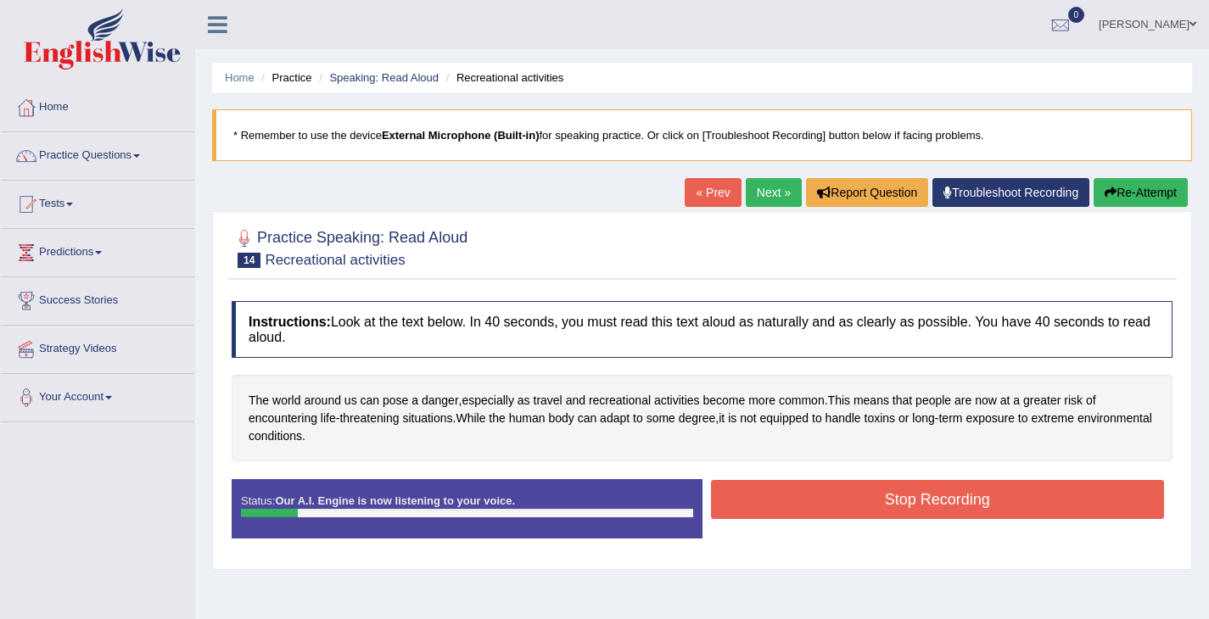
click at [966, 510] on button "Stop Recording" at bounding box center [938, 499] width 454 height 39
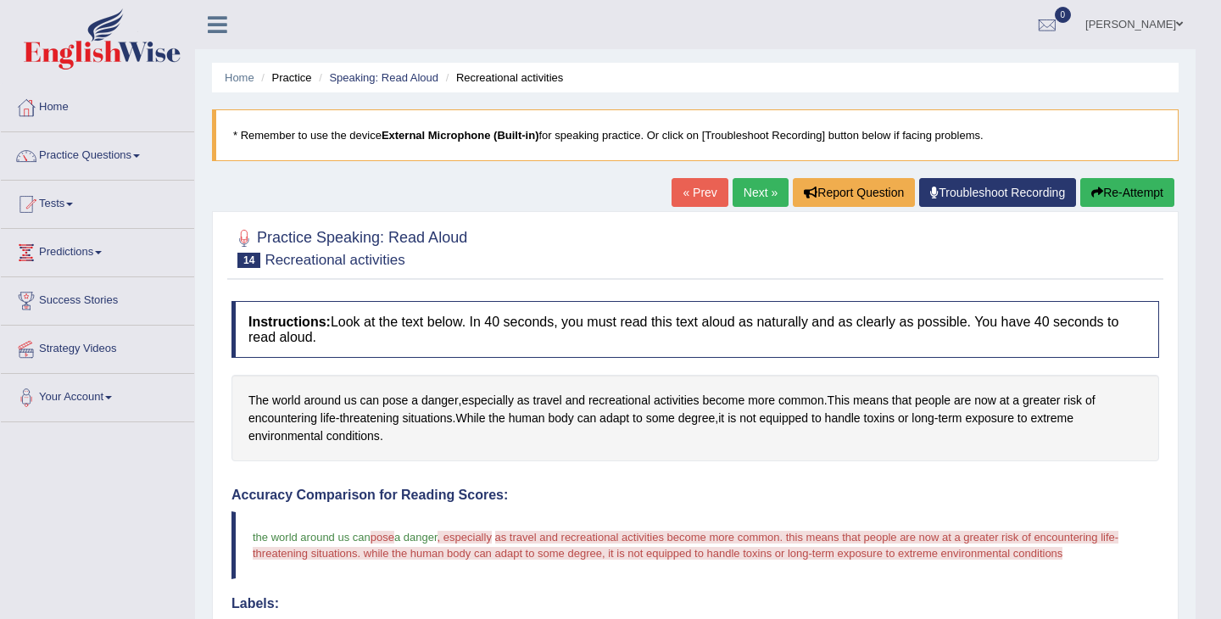
click at [0, 0] on div "Updating answer..." at bounding box center [0, 0] width 0 height 0
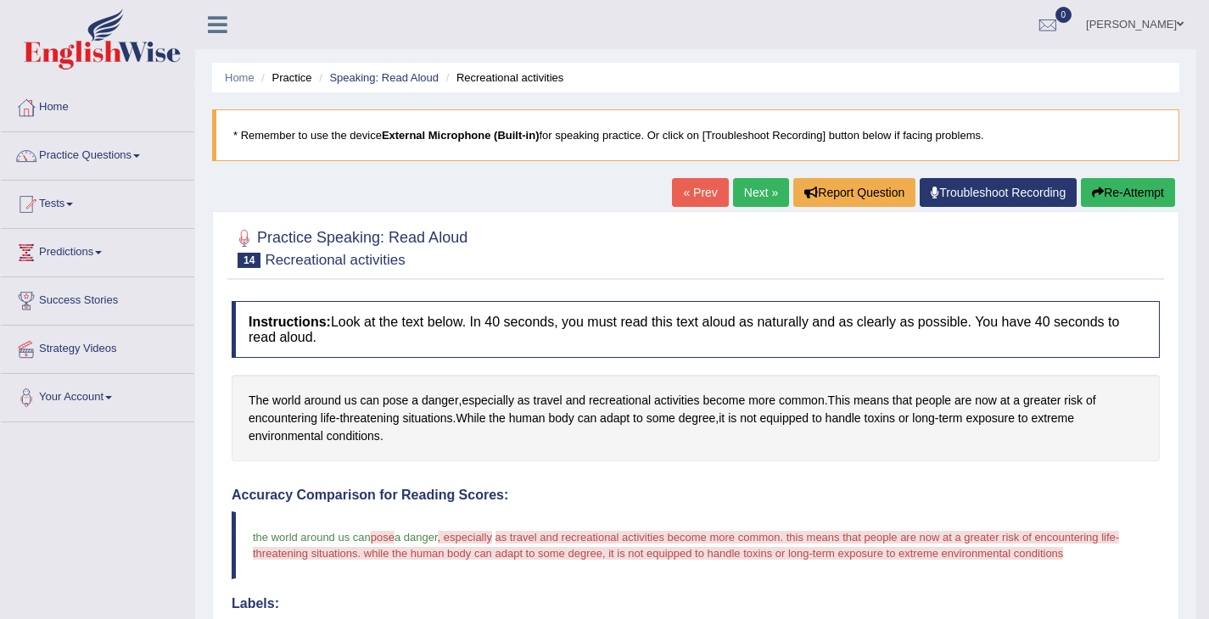
click at [1147, 193] on button "Re-Attempt" at bounding box center [1128, 192] width 94 height 29
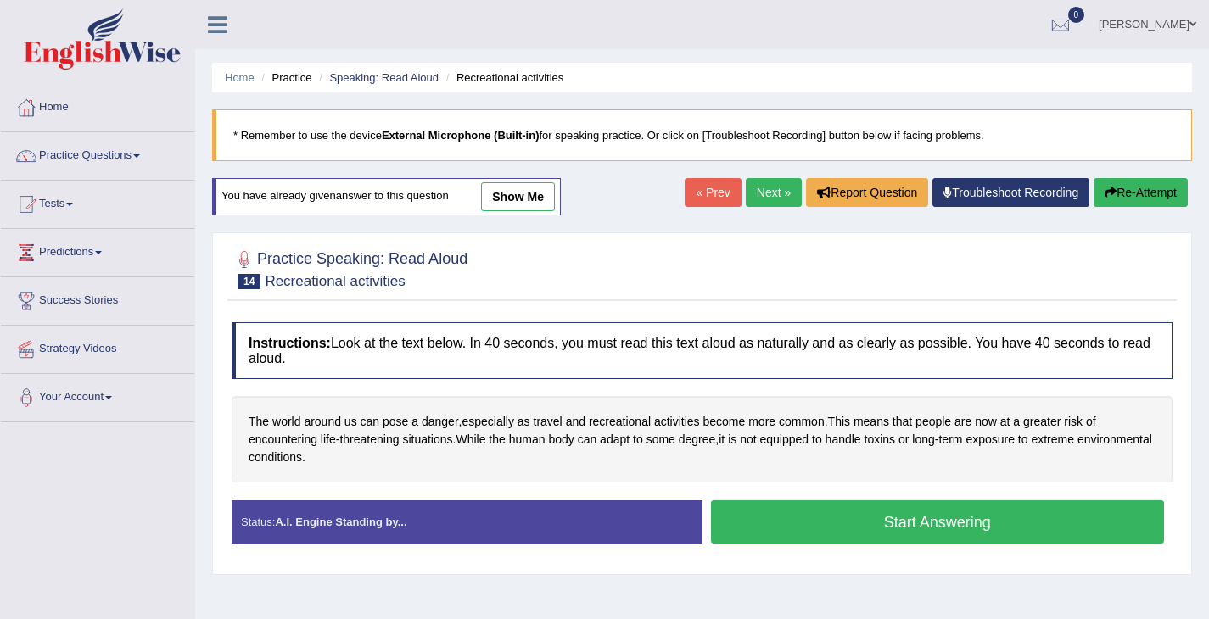
click at [858, 531] on button "Start Answering" at bounding box center [938, 521] width 454 height 43
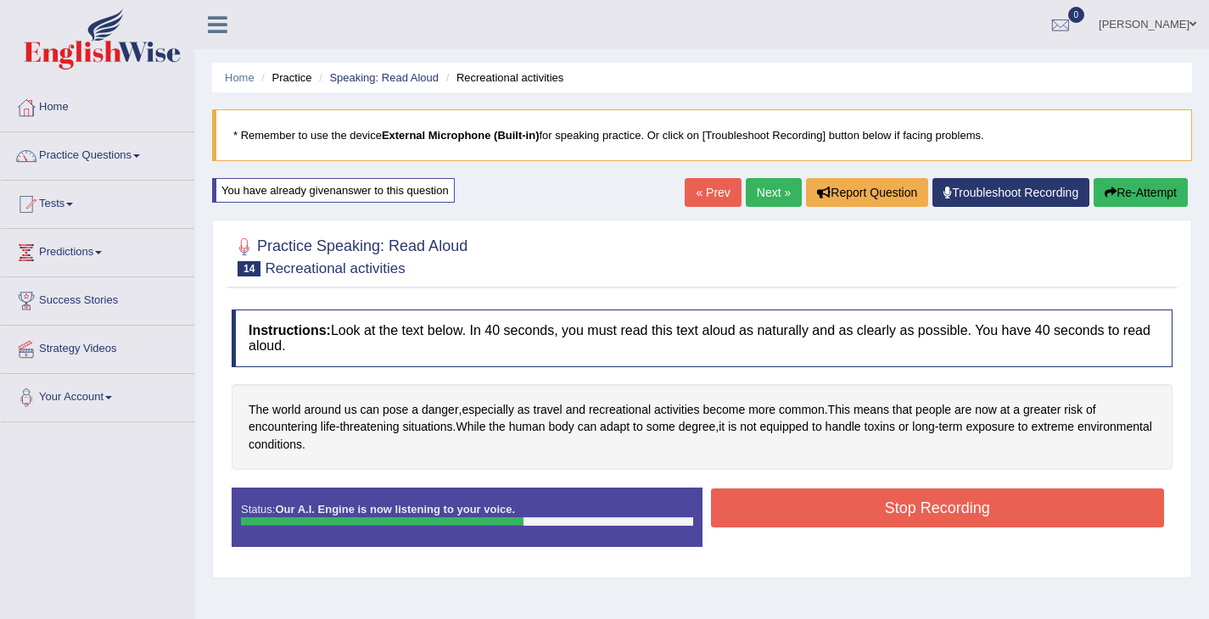
click at [843, 501] on button "Stop Recording" at bounding box center [938, 508] width 454 height 39
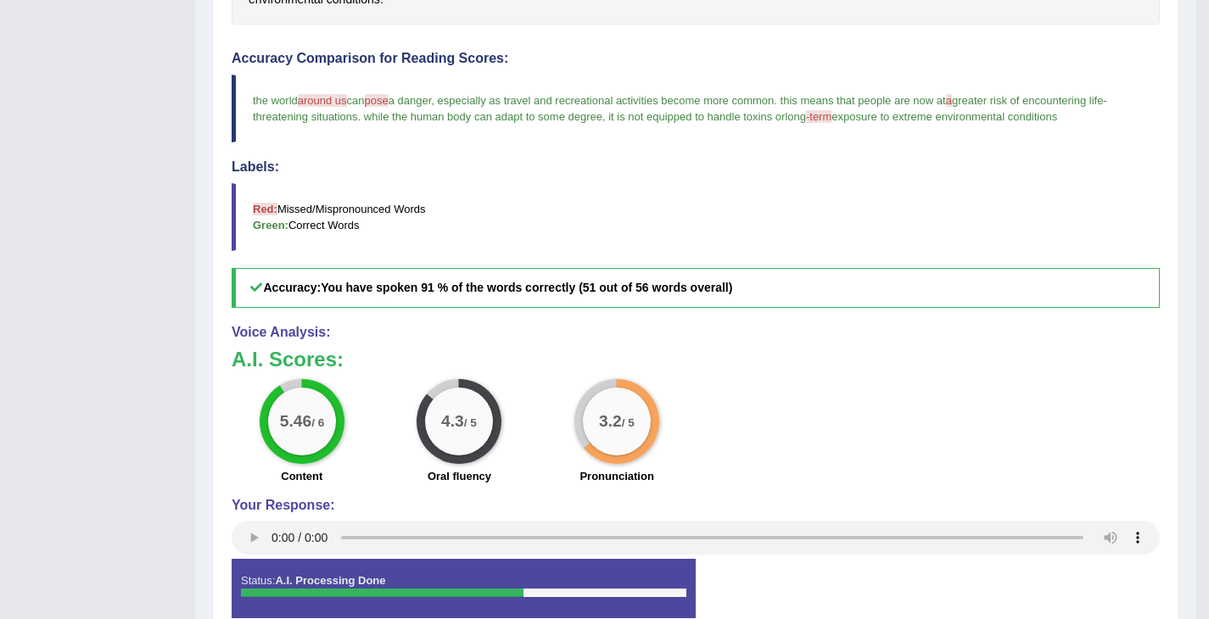
scroll to position [199, 0]
